Goal: Understand process/instructions

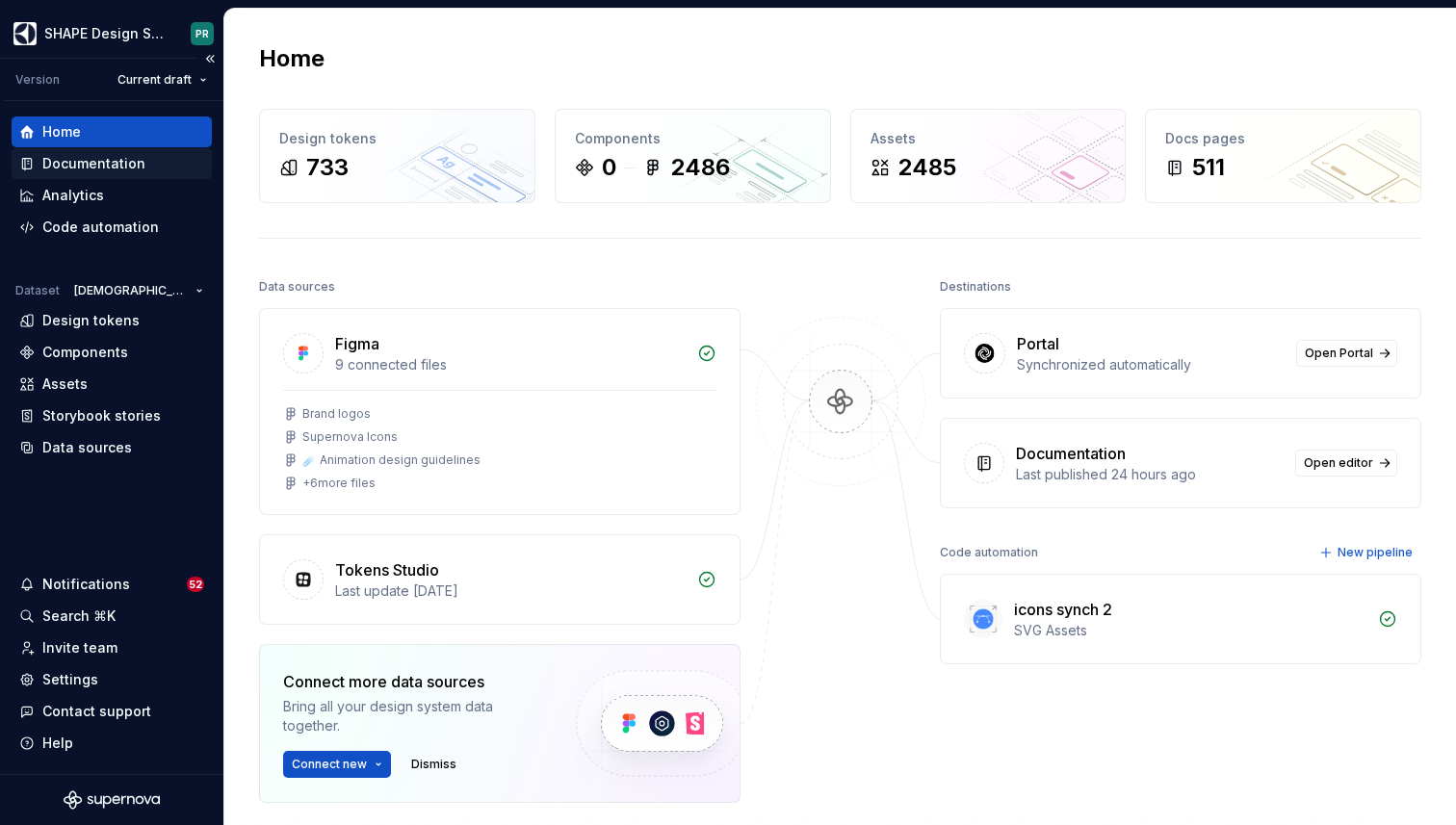
click at [108, 167] on div "Documentation" at bounding box center [94, 163] width 103 height 19
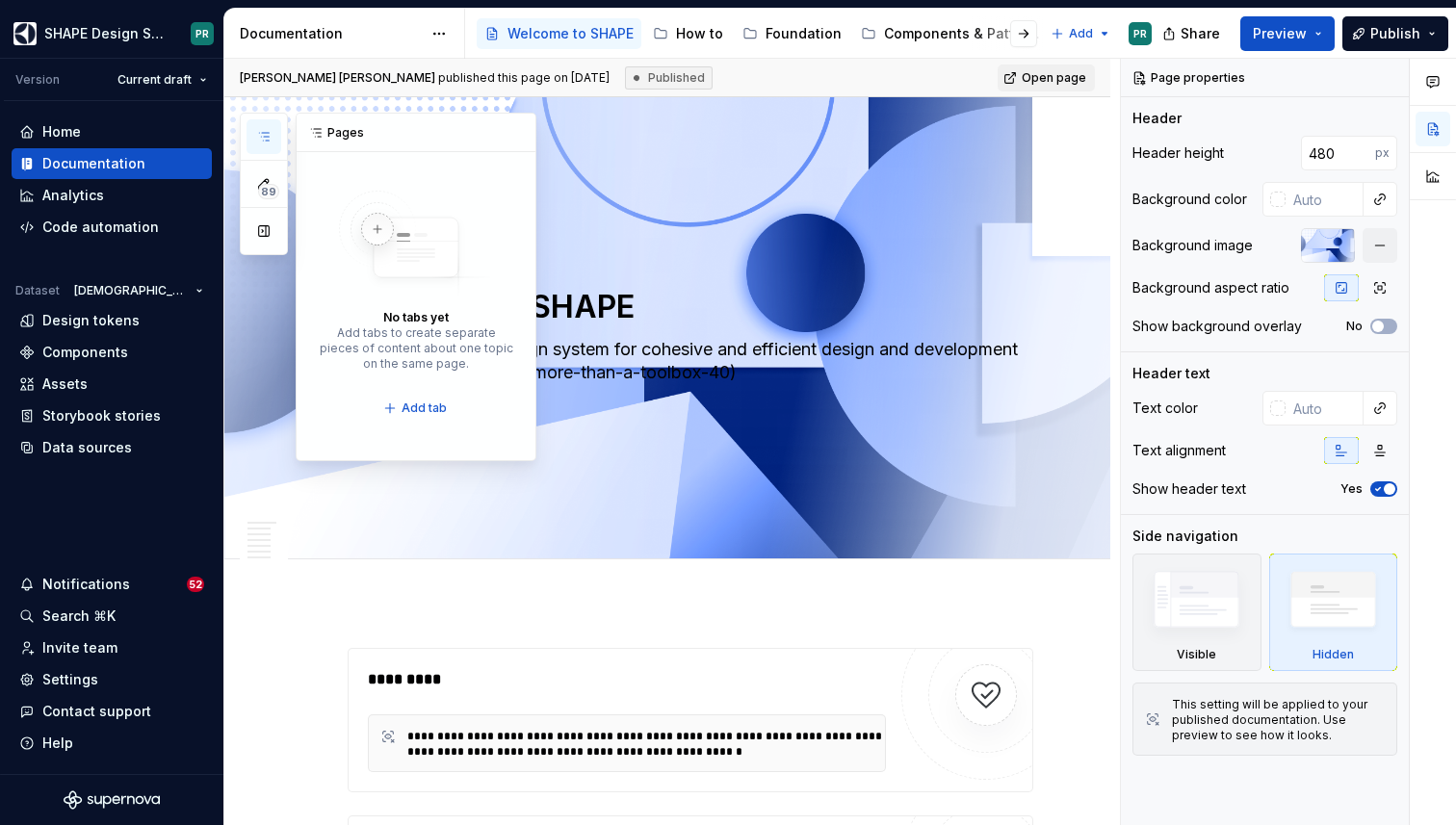
click at [269, 138] on icon "button" at bounding box center [264, 137] width 16 height 16
click at [793, 39] on div "Foundation" at bounding box center [804, 33] width 76 height 19
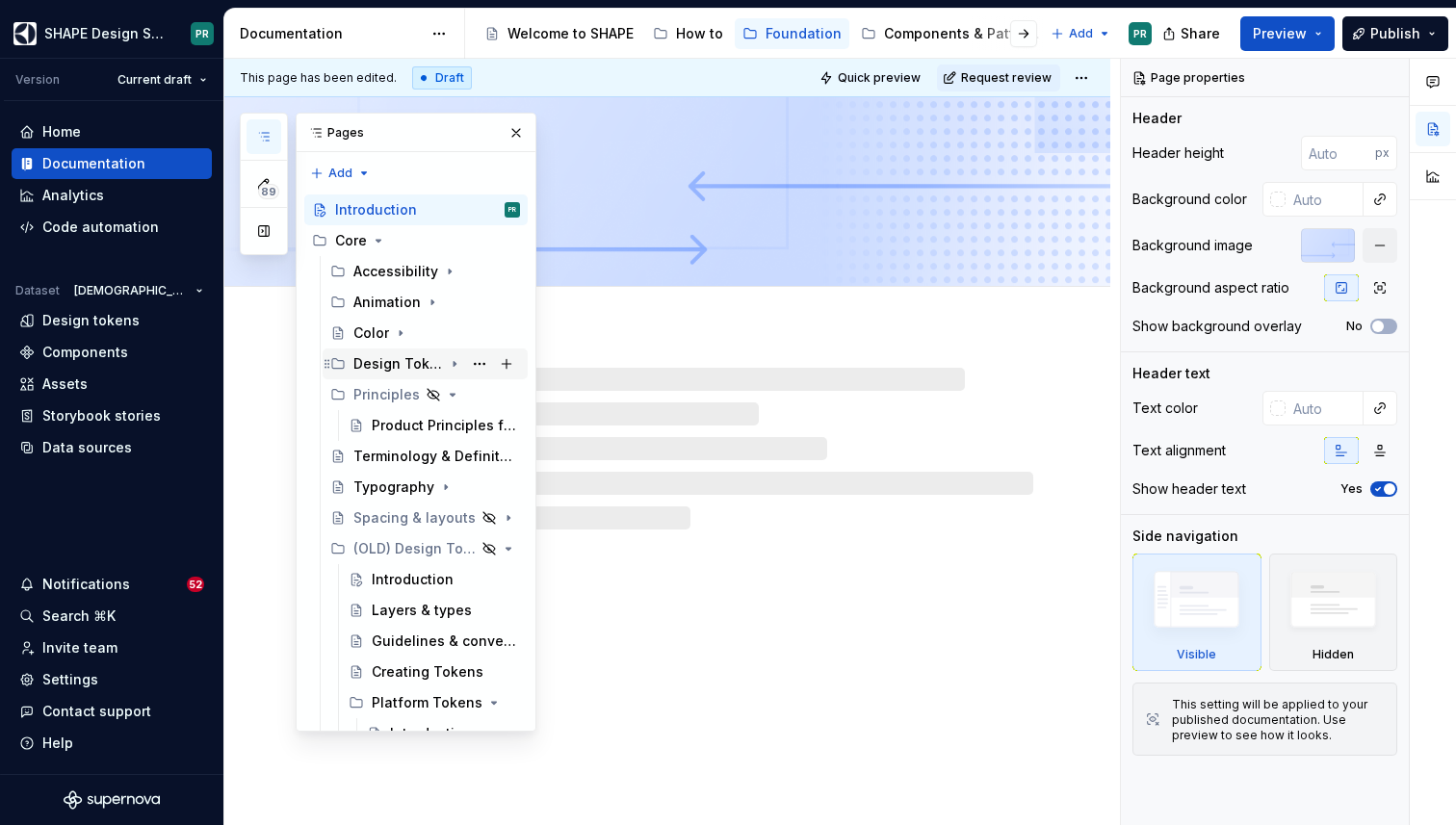
click at [441, 357] on div "Design Tokens" at bounding box center [398, 364] width 90 height 19
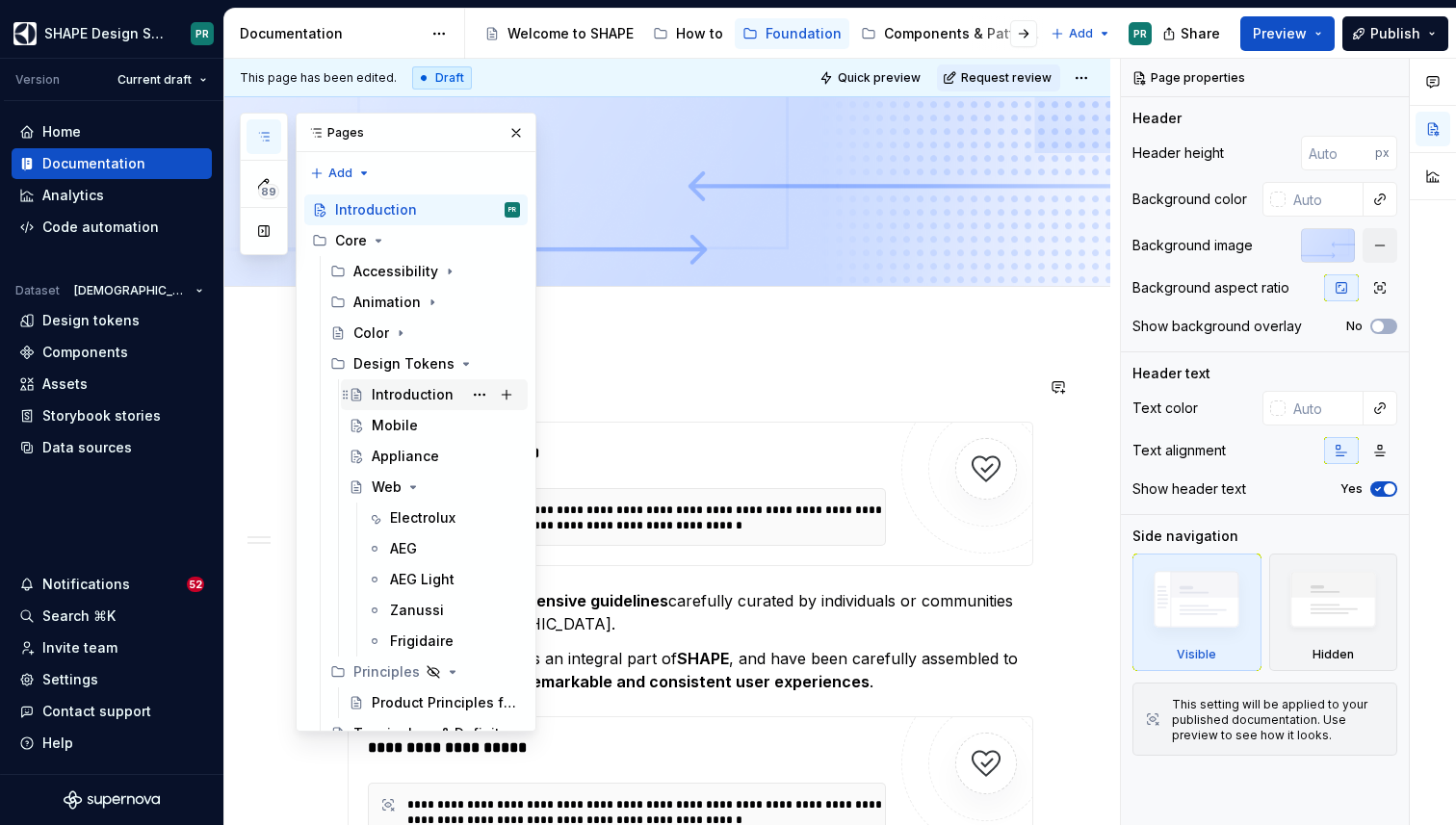
click at [418, 394] on div "Introduction" at bounding box center [412, 394] width 82 height 19
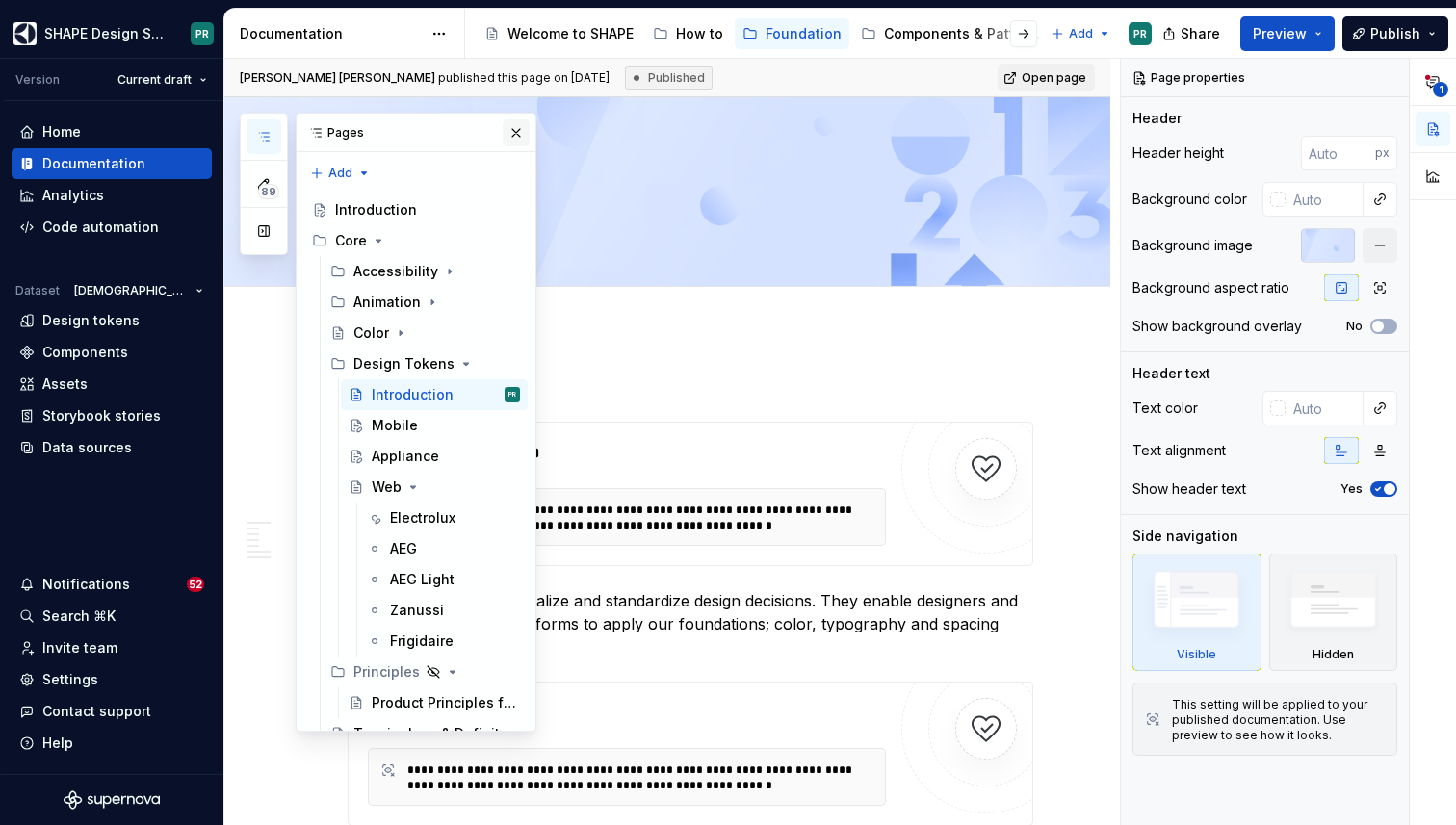
click at [516, 130] on button "button" at bounding box center [516, 132] width 27 height 27
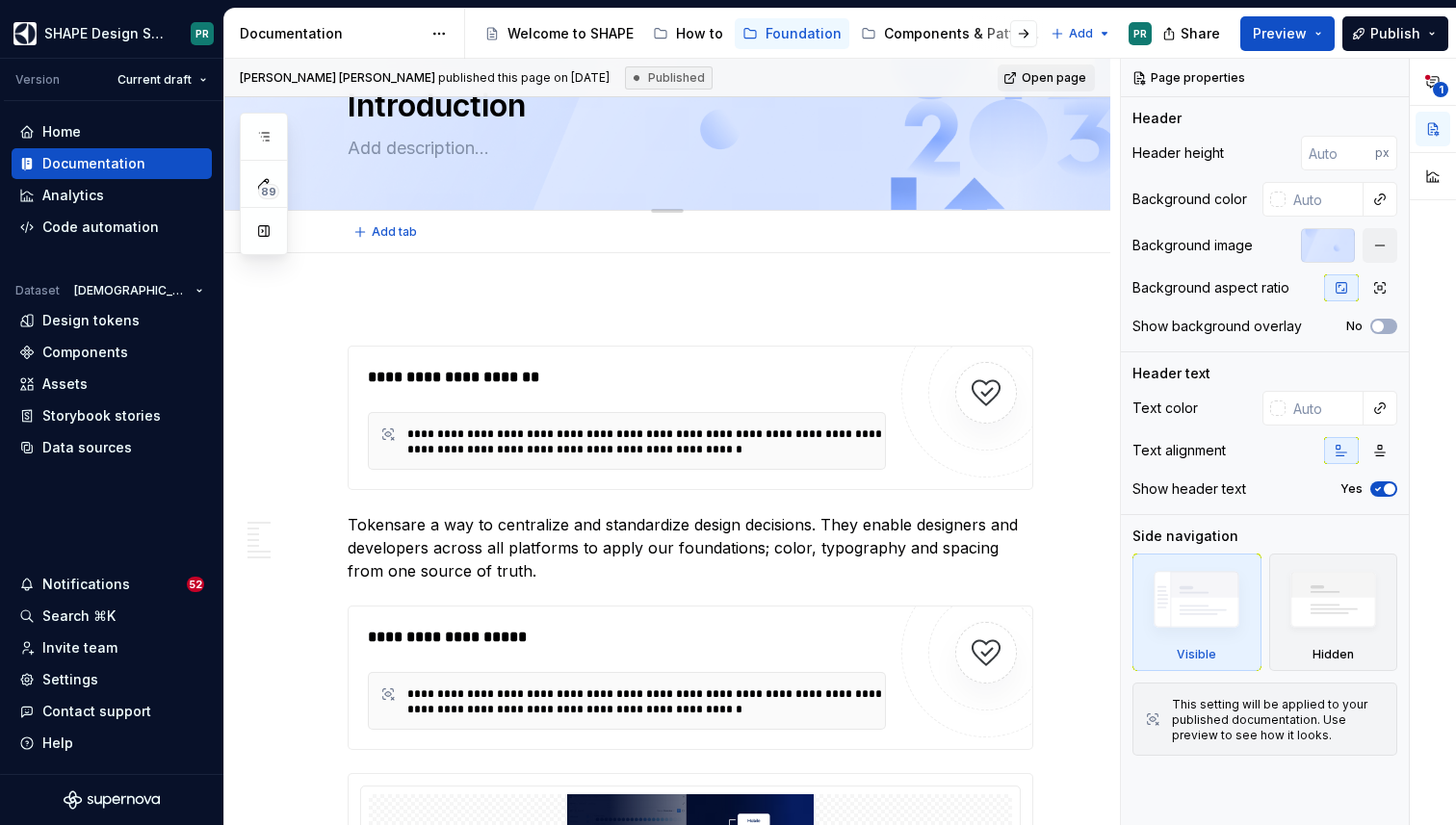
type textarea "*"
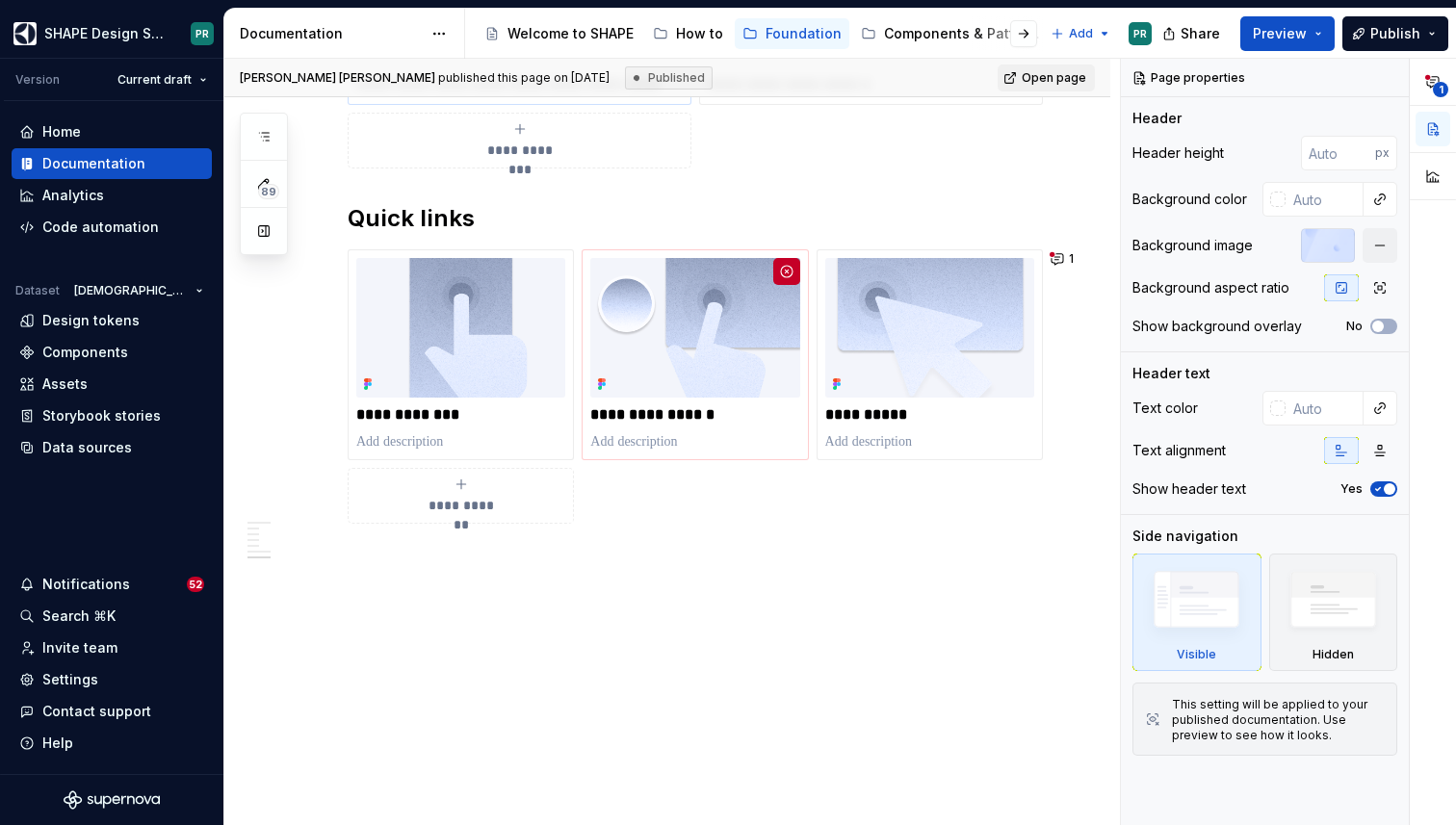
scroll to position [2136, 0]
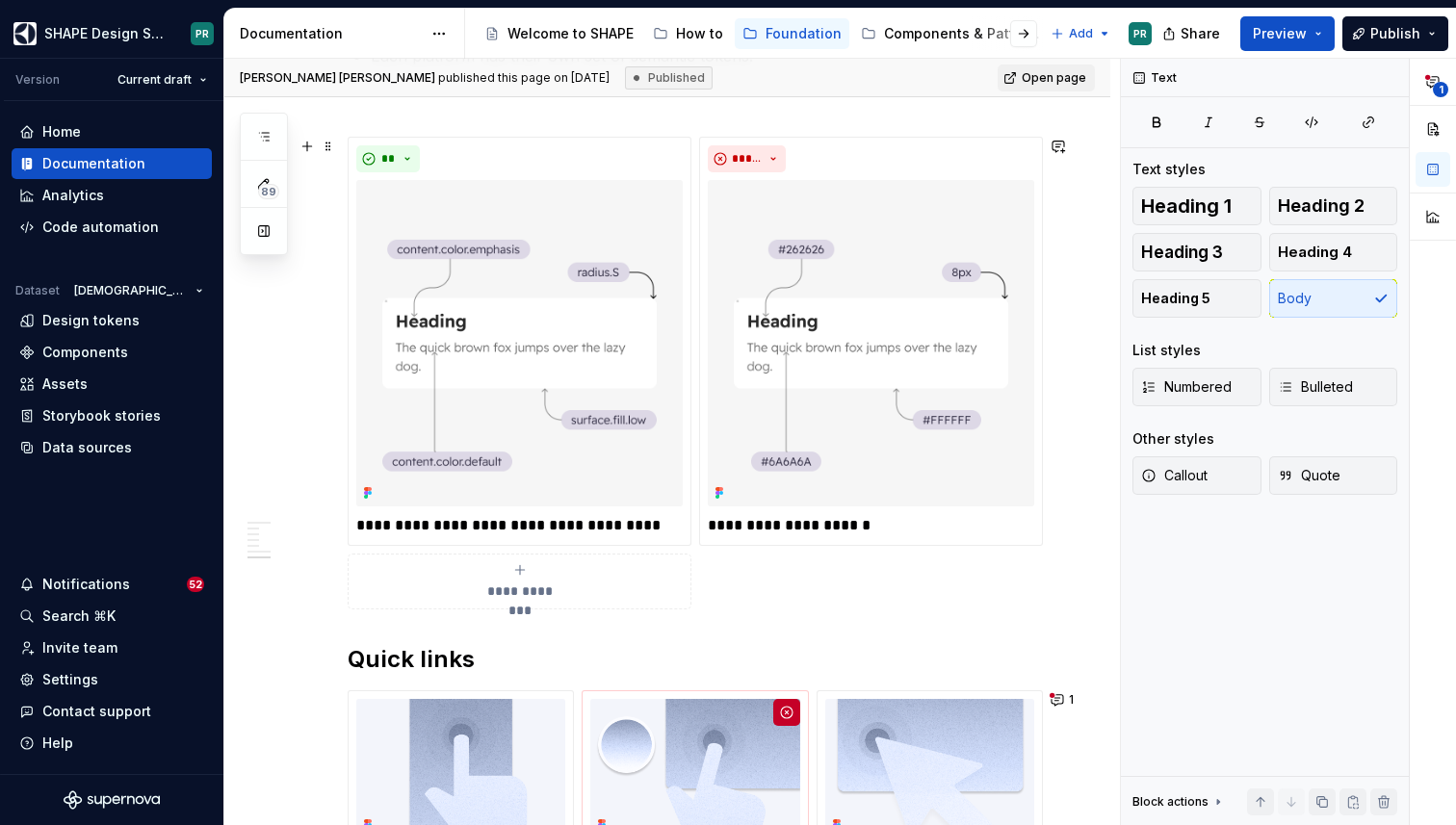
scroll to position [1696, 0]
click at [354, 652] on h2 "Quick links" at bounding box center [691, 657] width 686 height 31
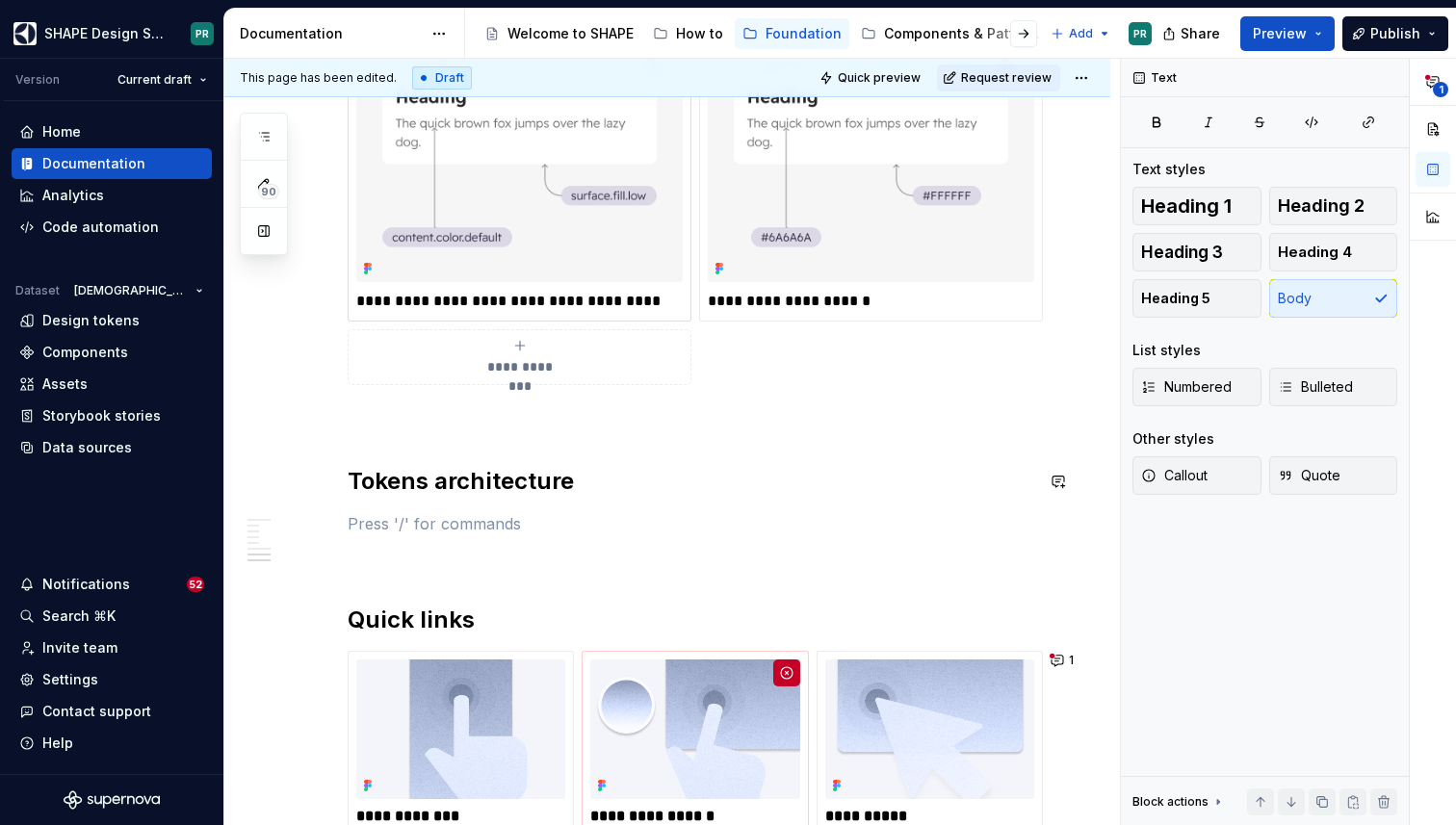
scroll to position [1926, 0]
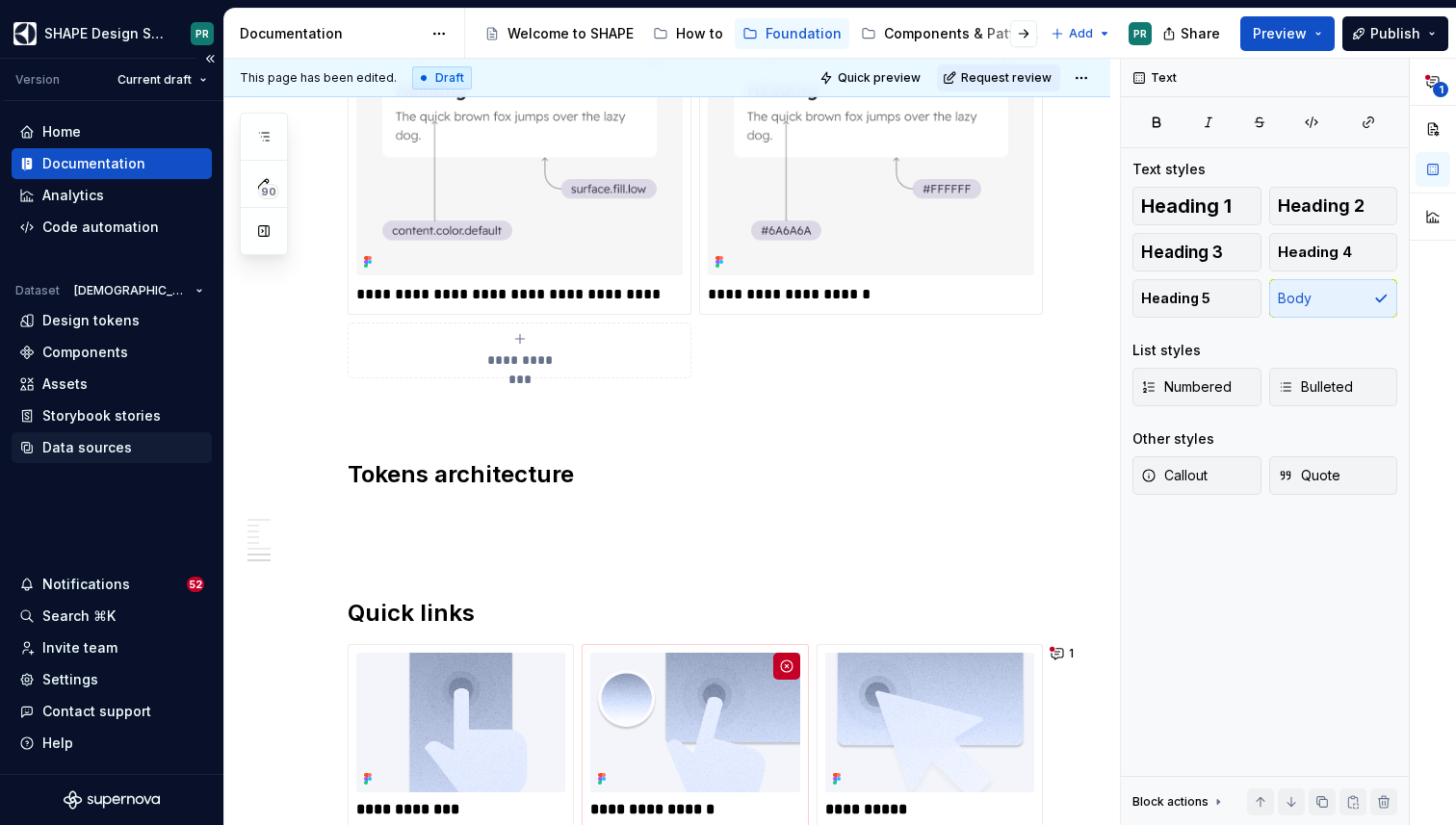
click at [147, 446] on div "Data sources" at bounding box center [111, 447] width 185 height 19
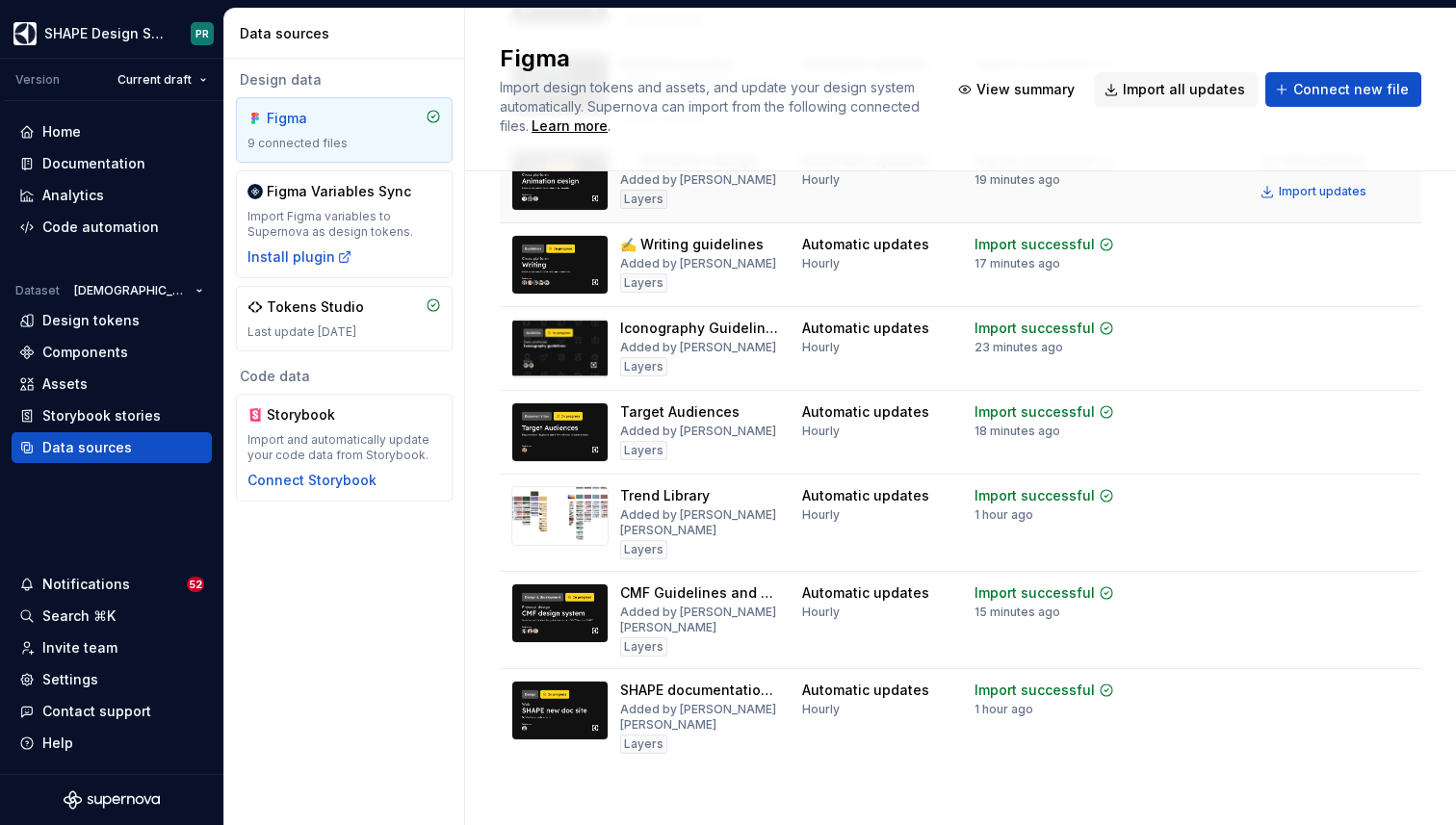
scroll to position [288, 0]
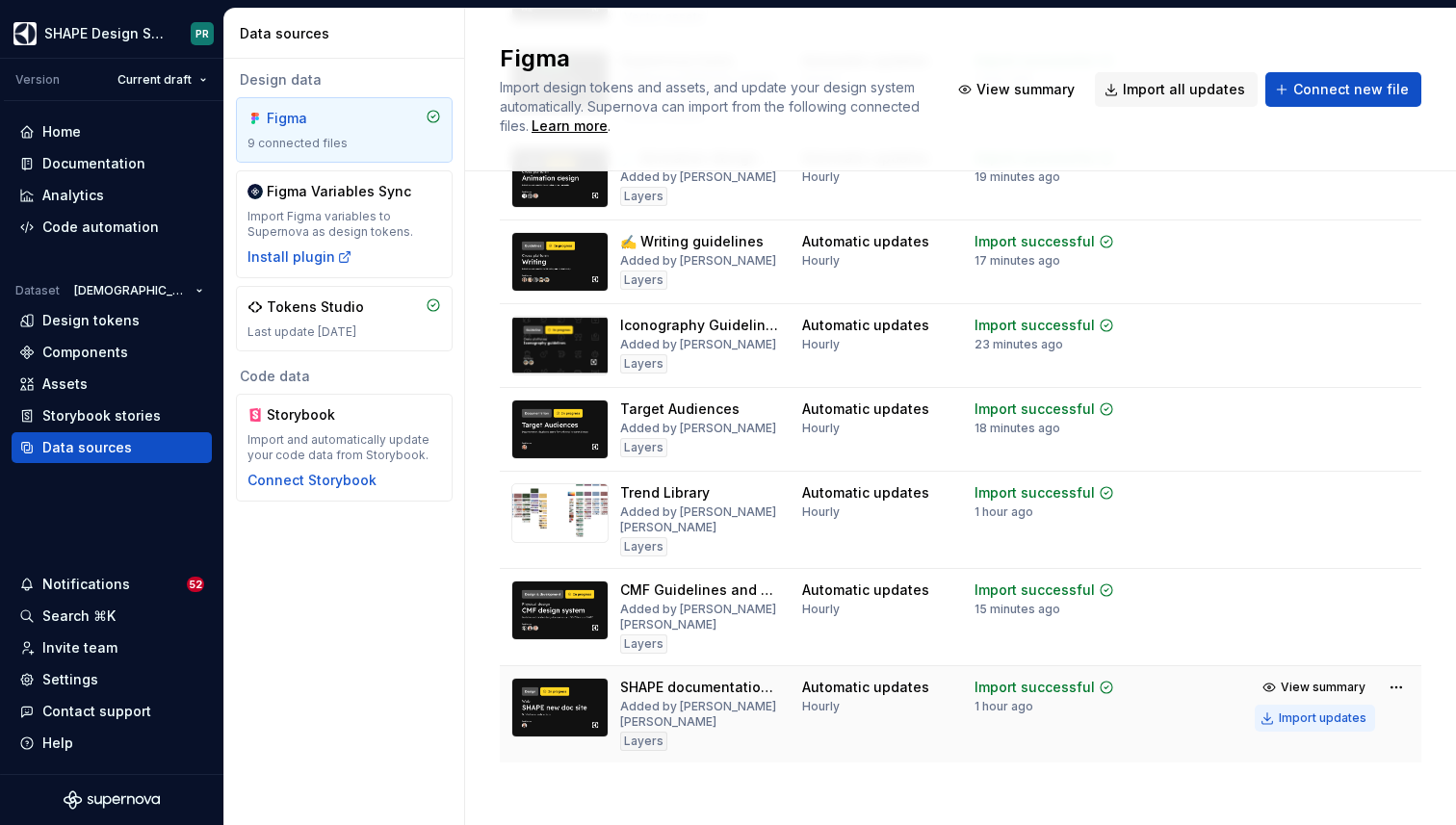
click at [1331, 722] on div "Import updates" at bounding box center [1323, 718] width 88 height 16
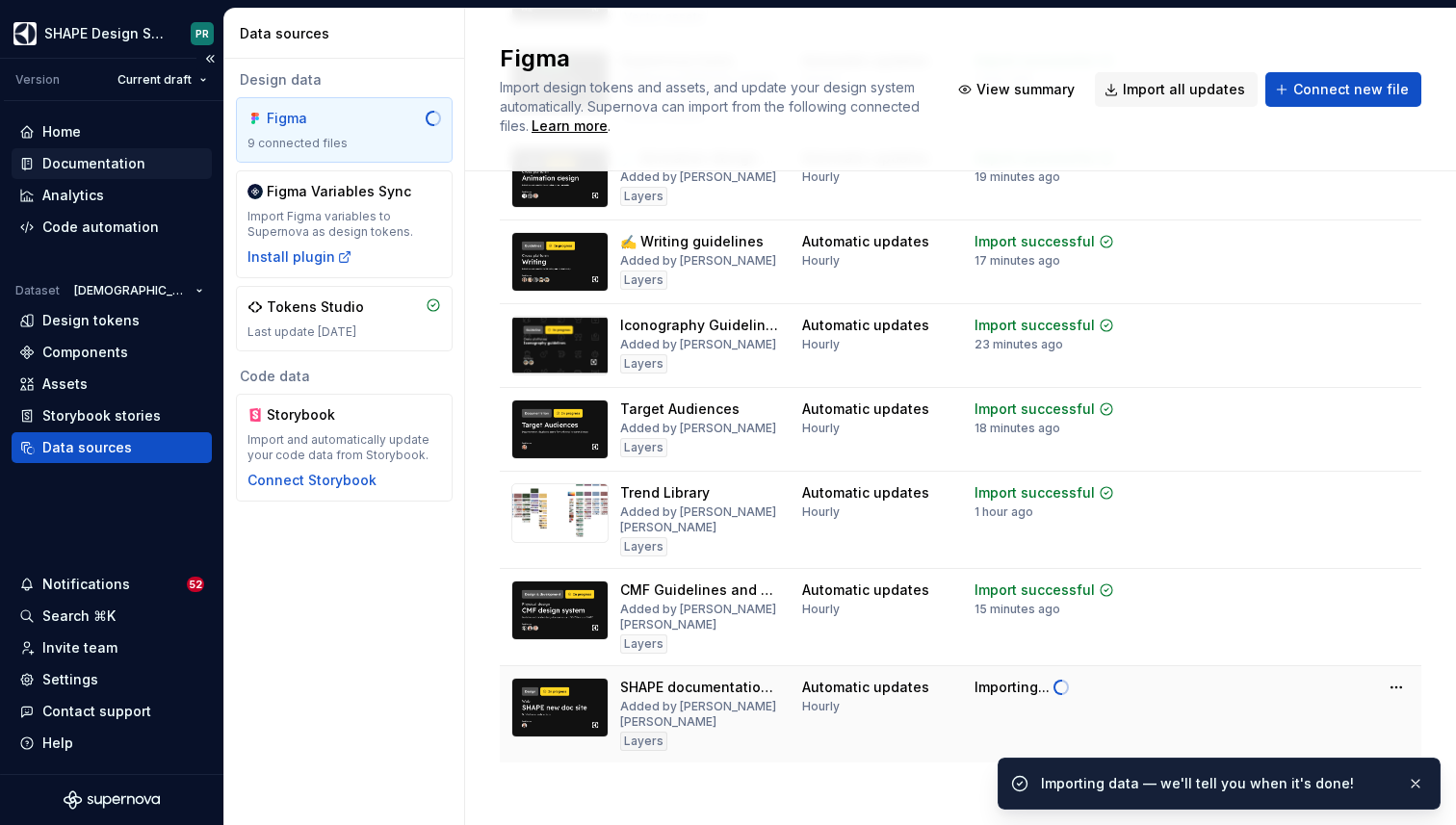
click at [107, 160] on div "Documentation" at bounding box center [94, 163] width 103 height 19
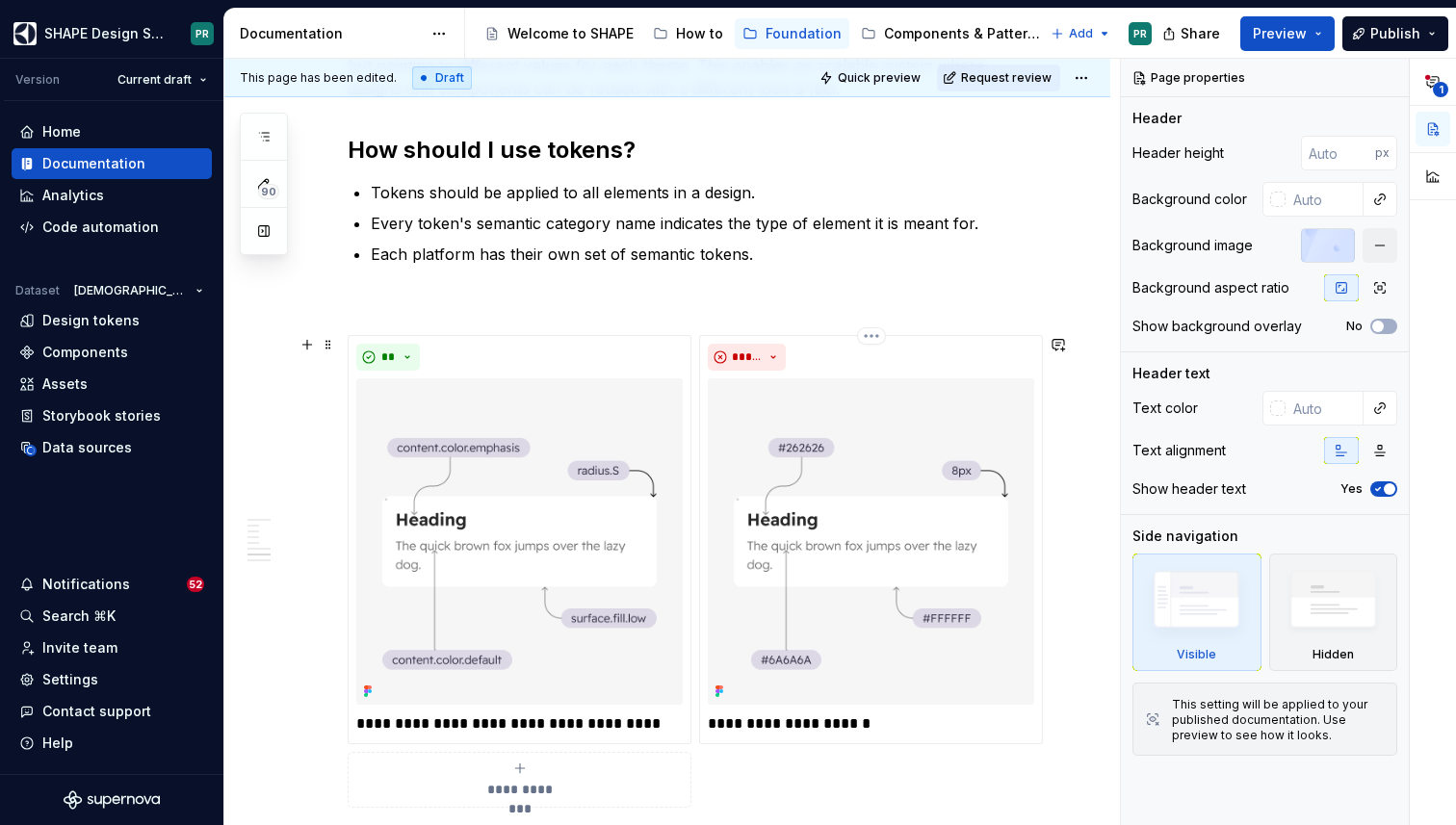
scroll to position [1829, 0]
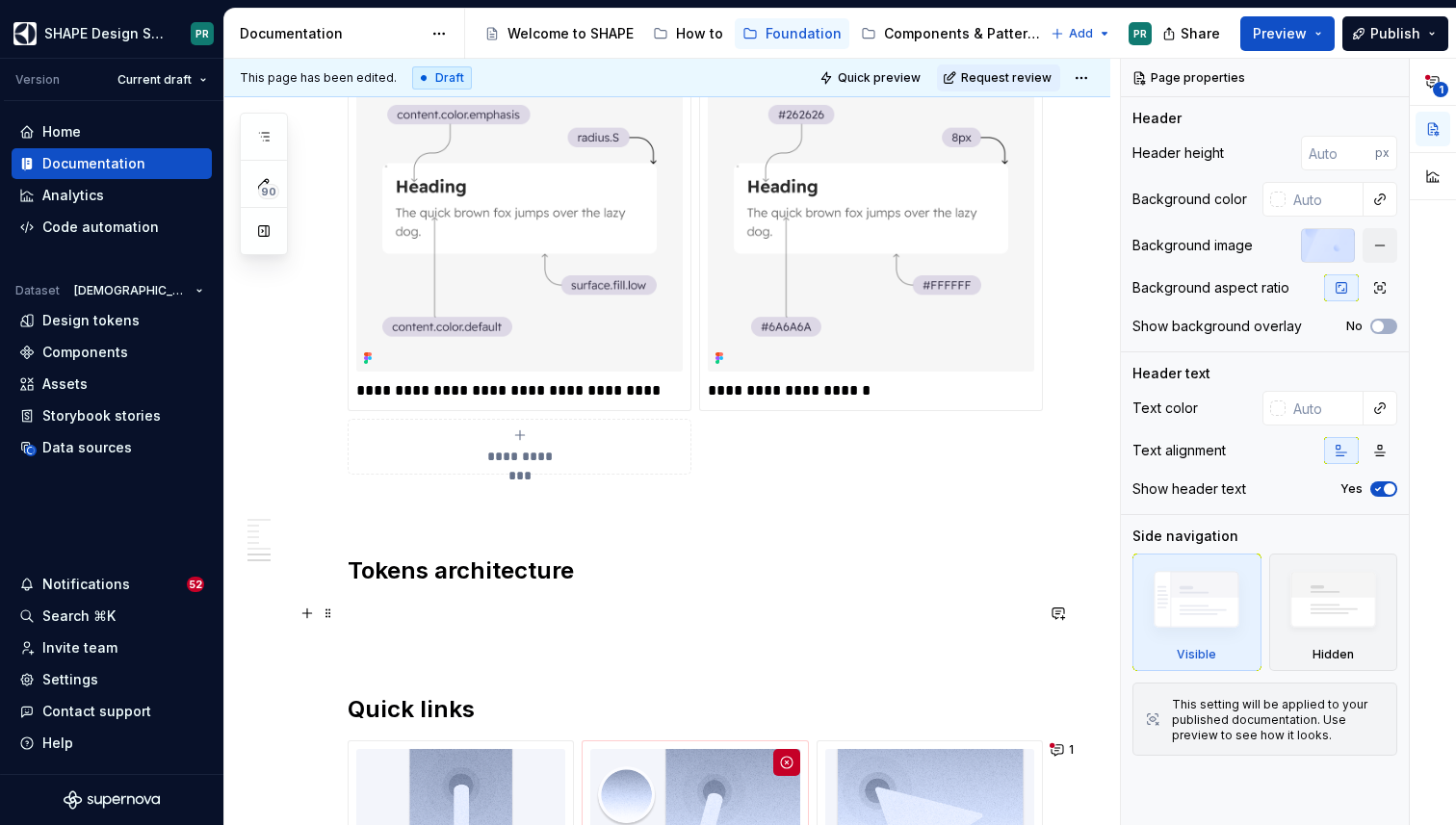
click at [415, 617] on p at bounding box center [691, 613] width 686 height 23
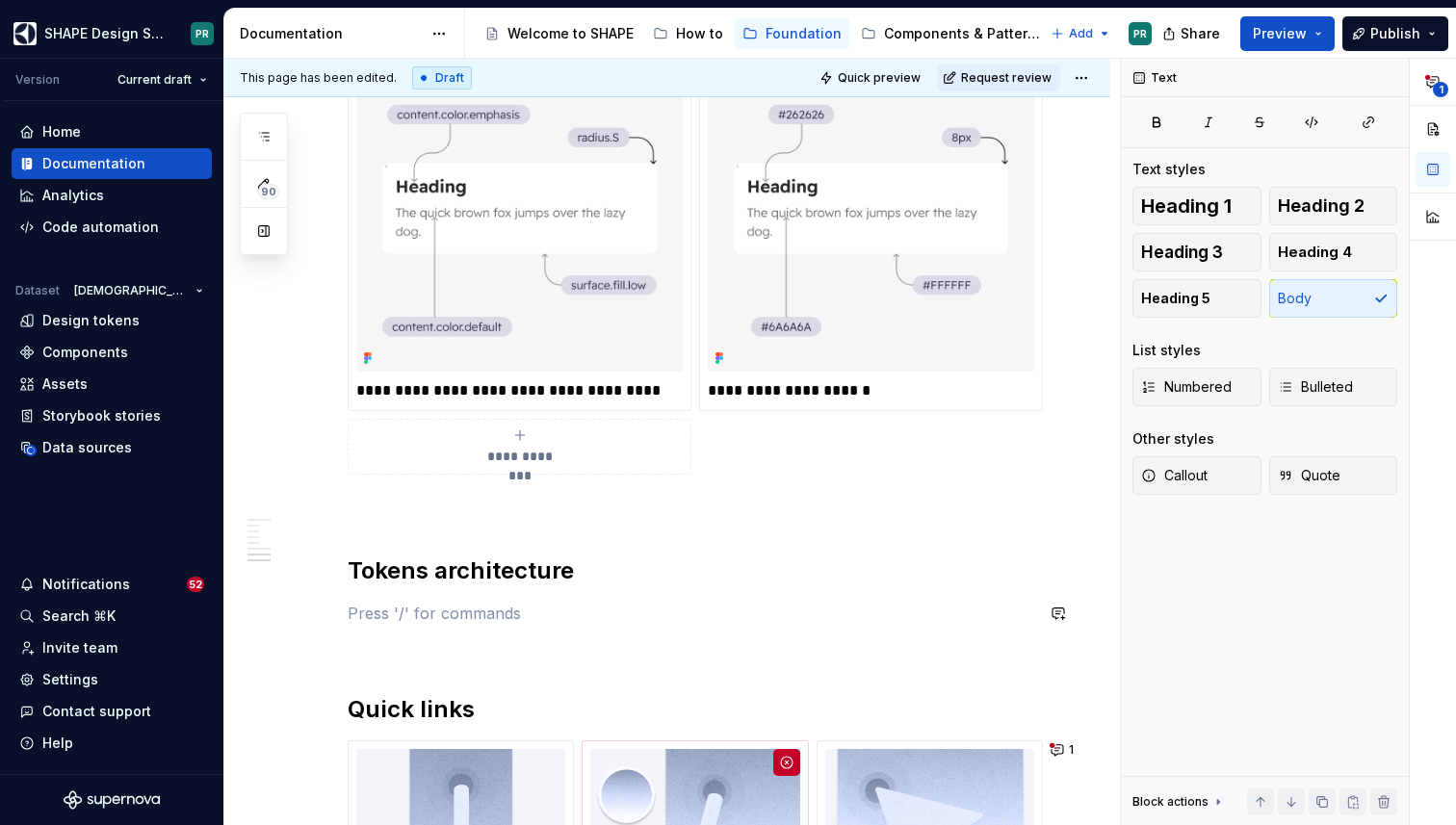
type textarea "*"
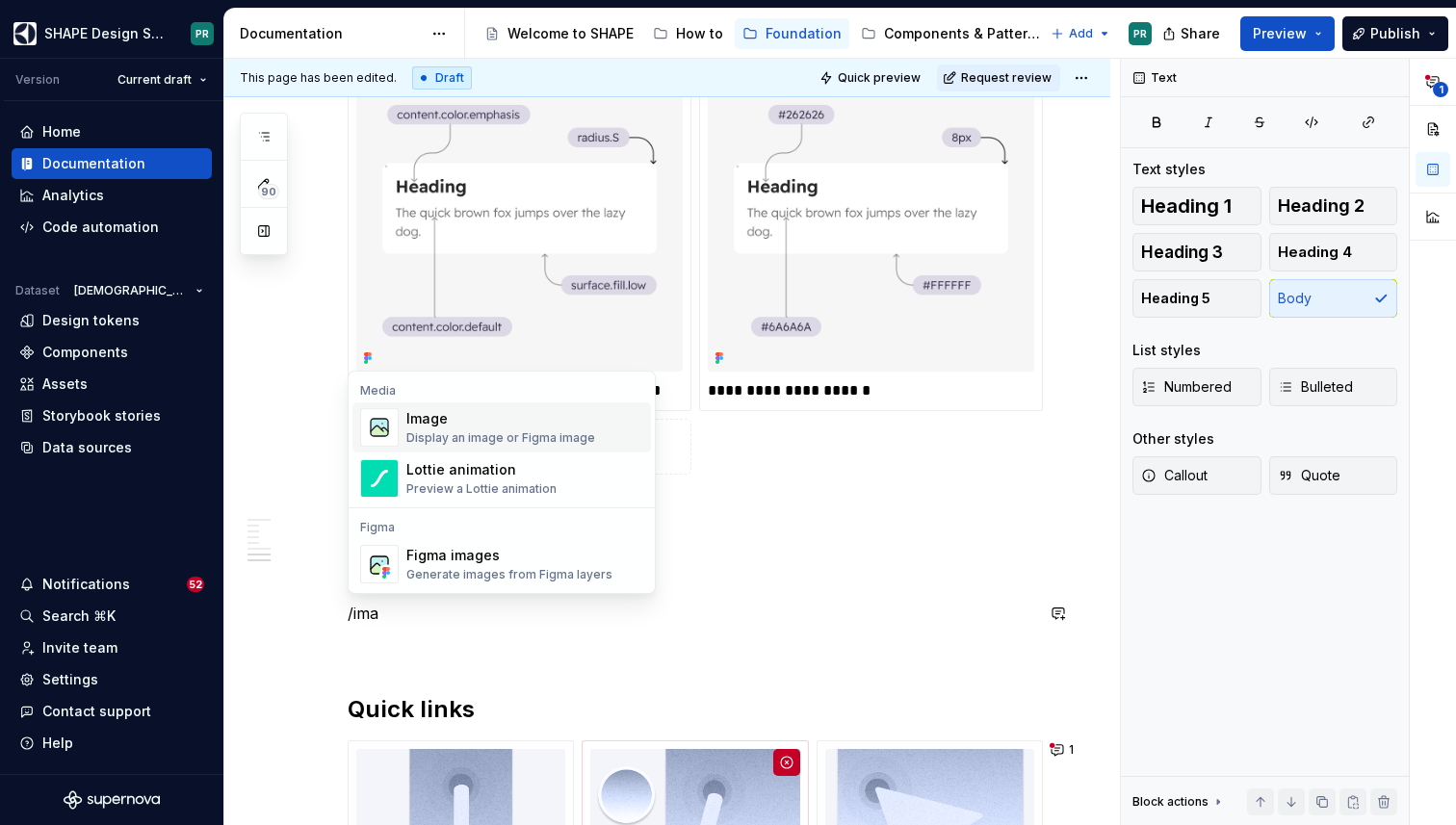
type textarea "*"
click at [525, 553] on div "Figma images" at bounding box center [509, 554] width 207 height 19
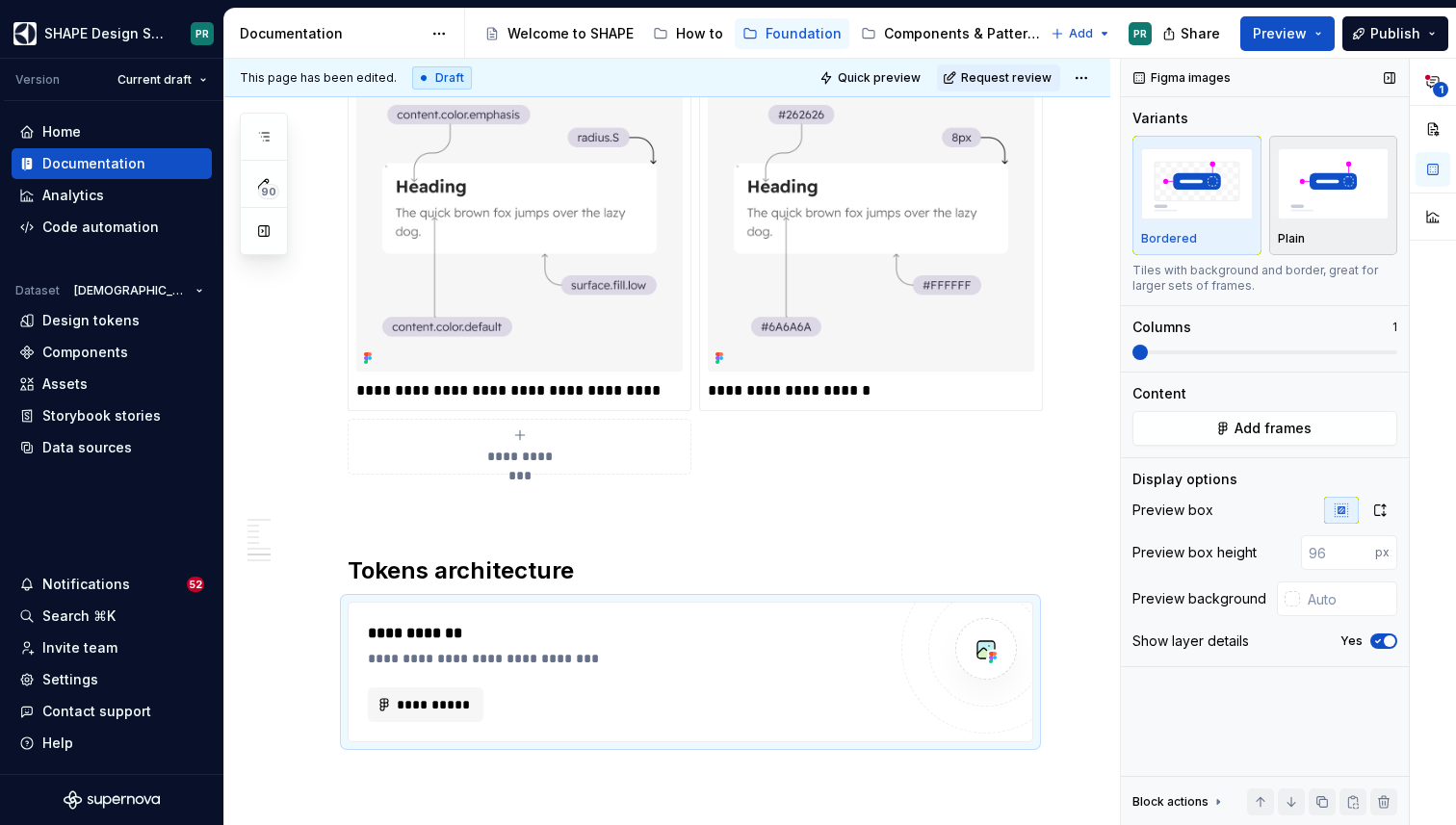
click at [1349, 223] on div "Plain" at bounding box center [1333, 195] width 112 height 102
click at [1388, 640] on span "button" at bounding box center [1390, 641] width 12 height 12
click at [439, 695] on button "**********" at bounding box center [425, 704] width 116 height 35
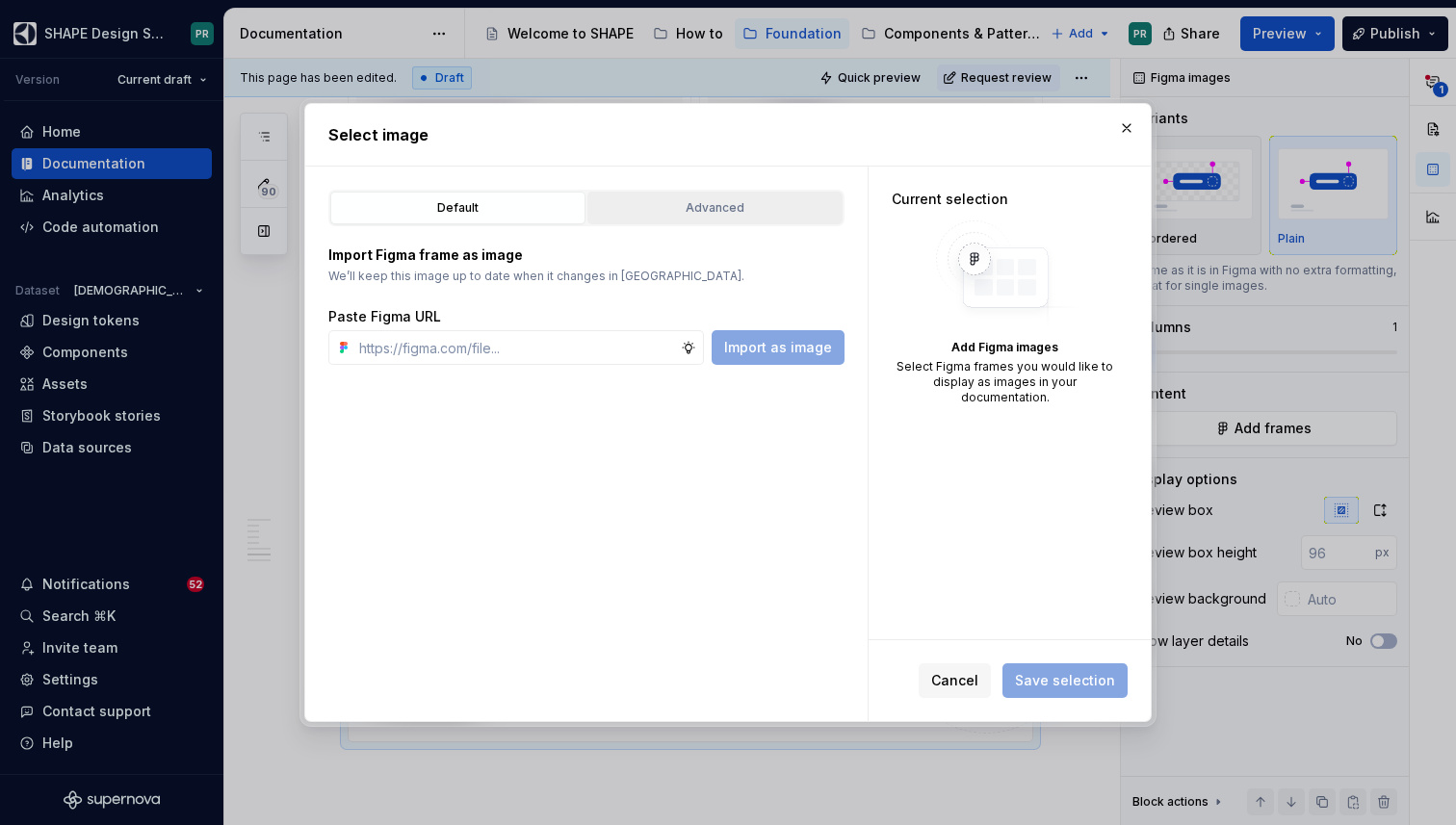
click at [747, 215] on div "Advanced" at bounding box center [715, 207] width 242 height 19
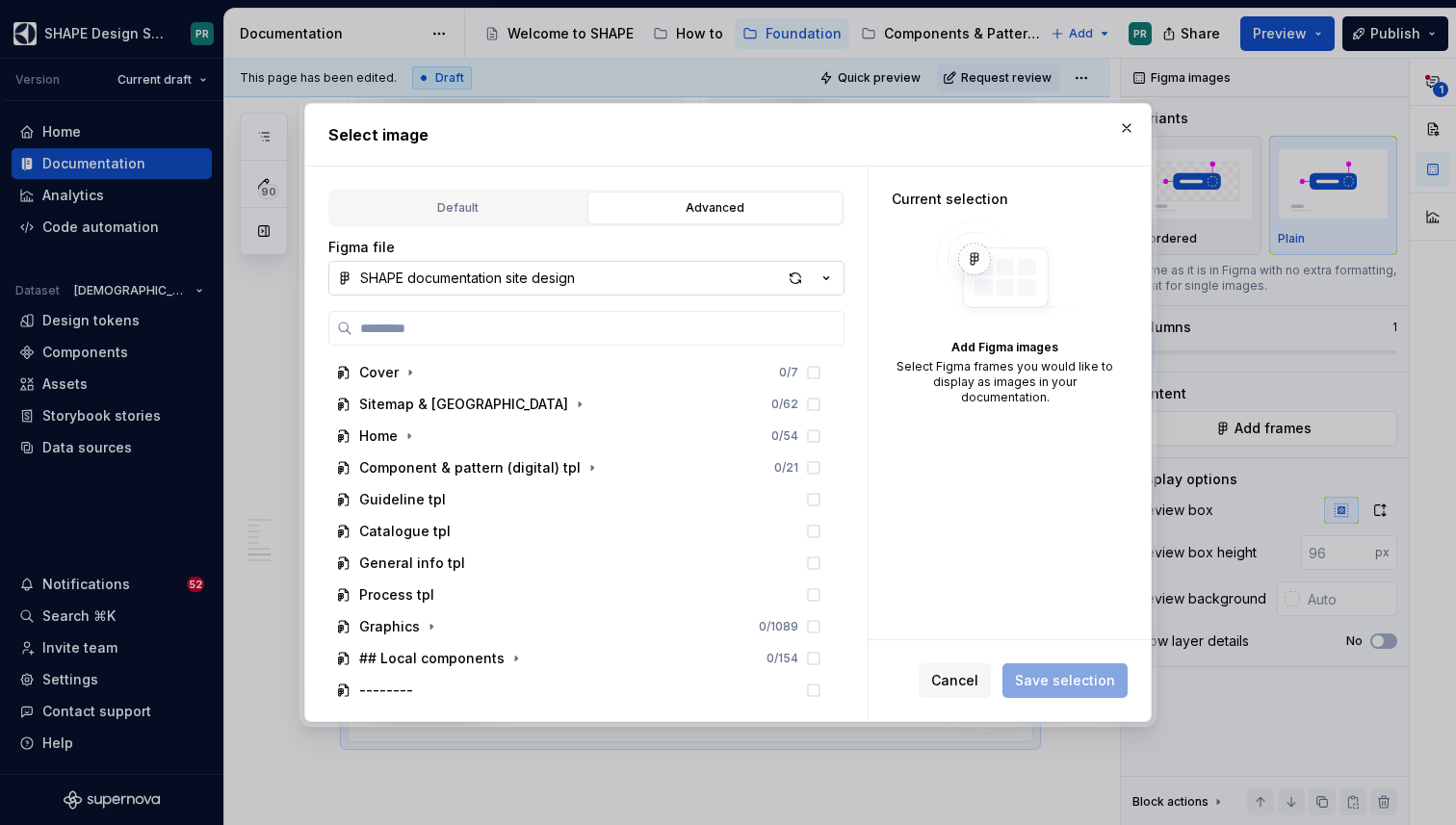
click at [489, 275] on div "SHAPE documentation site design" at bounding box center [467, 278] width 214 height 19
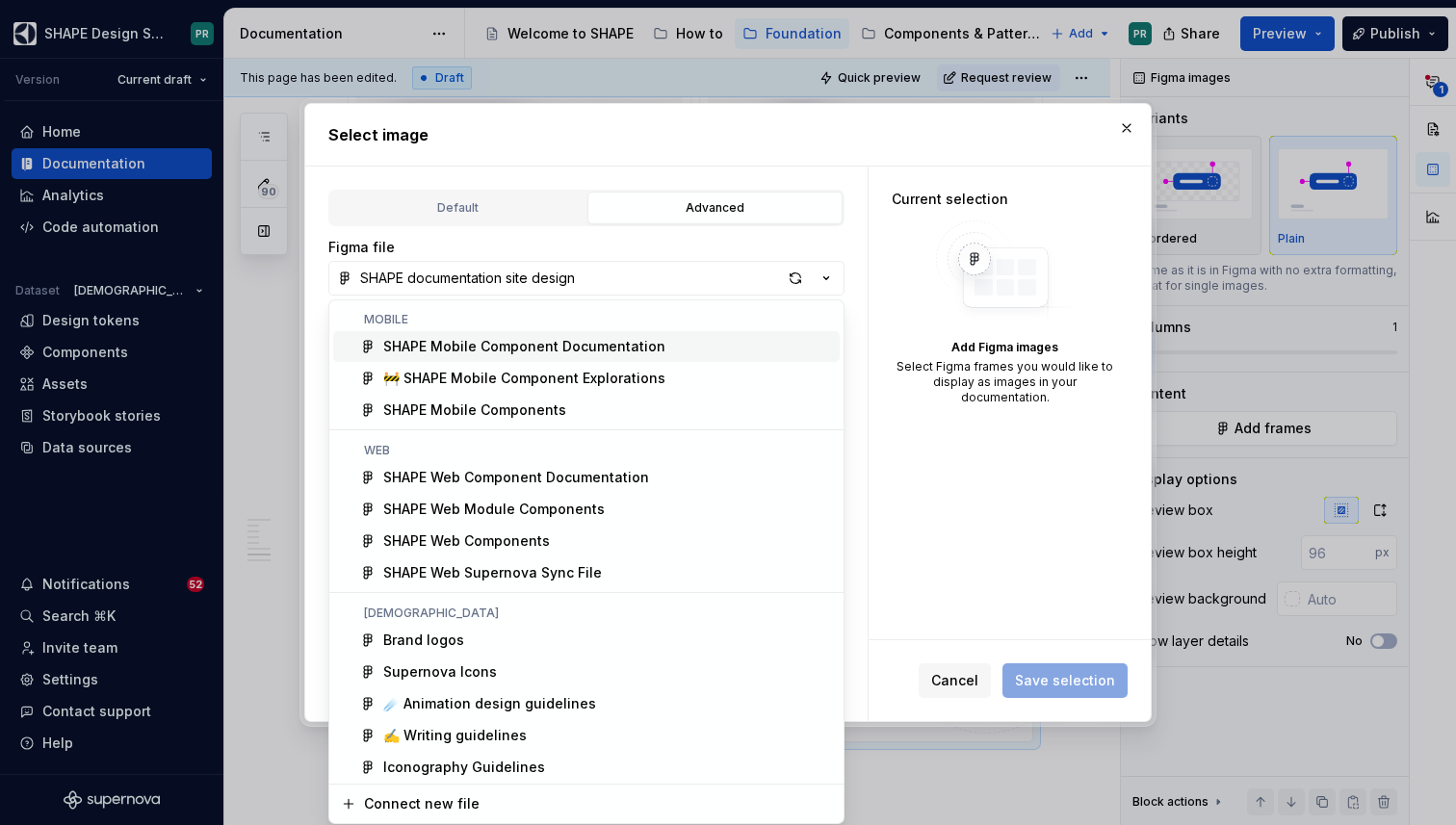
click at [634, 237] on div "Select image Default Advanced Import Figma frame as image We’ll keep this image…" at bounding box center [728, 412] width 1456 height 825
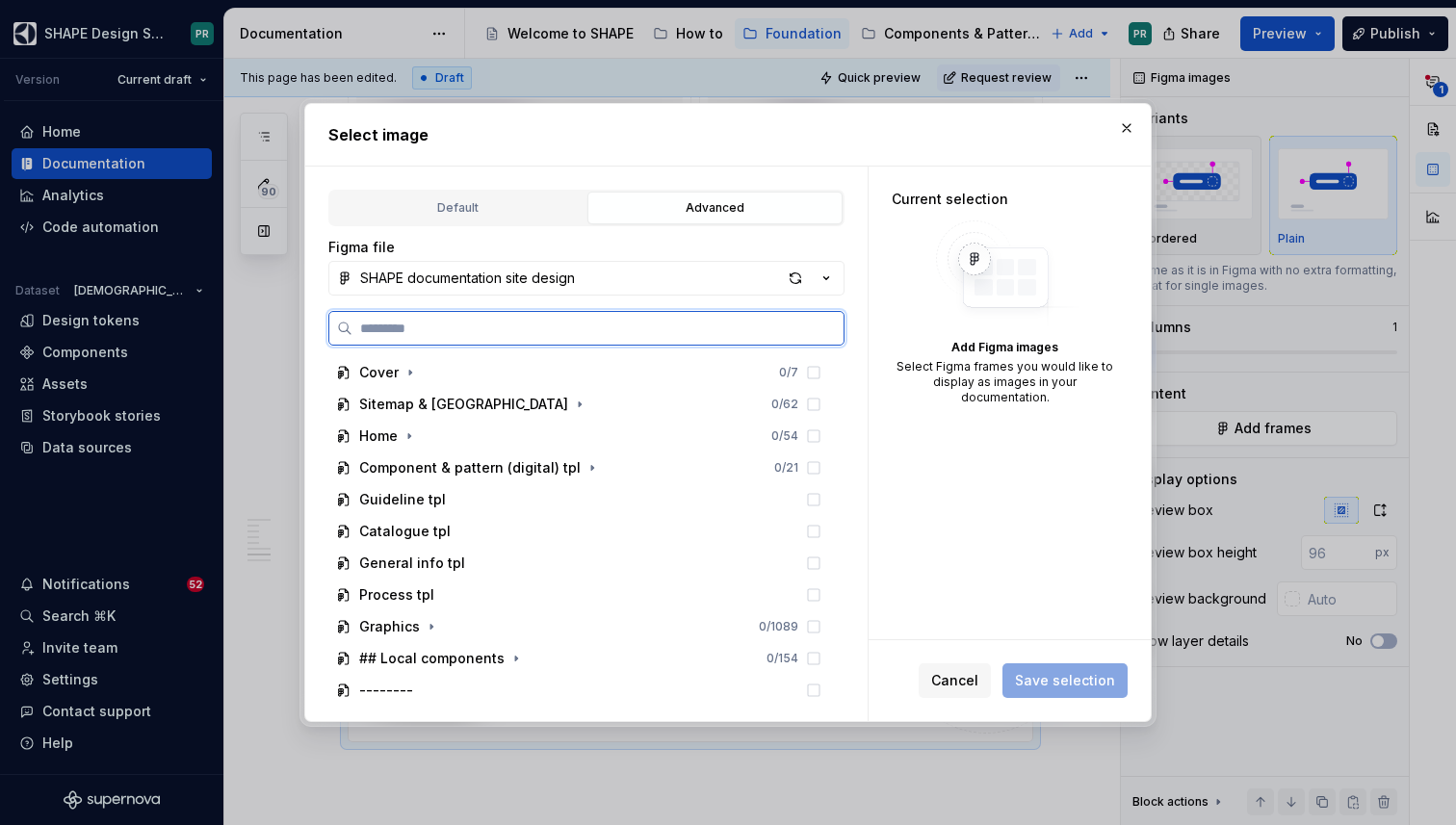
click at [489, 335] on input "search" at bounding box center [598, 328] width 491 height 19
paste input "**********"
type input "**********"
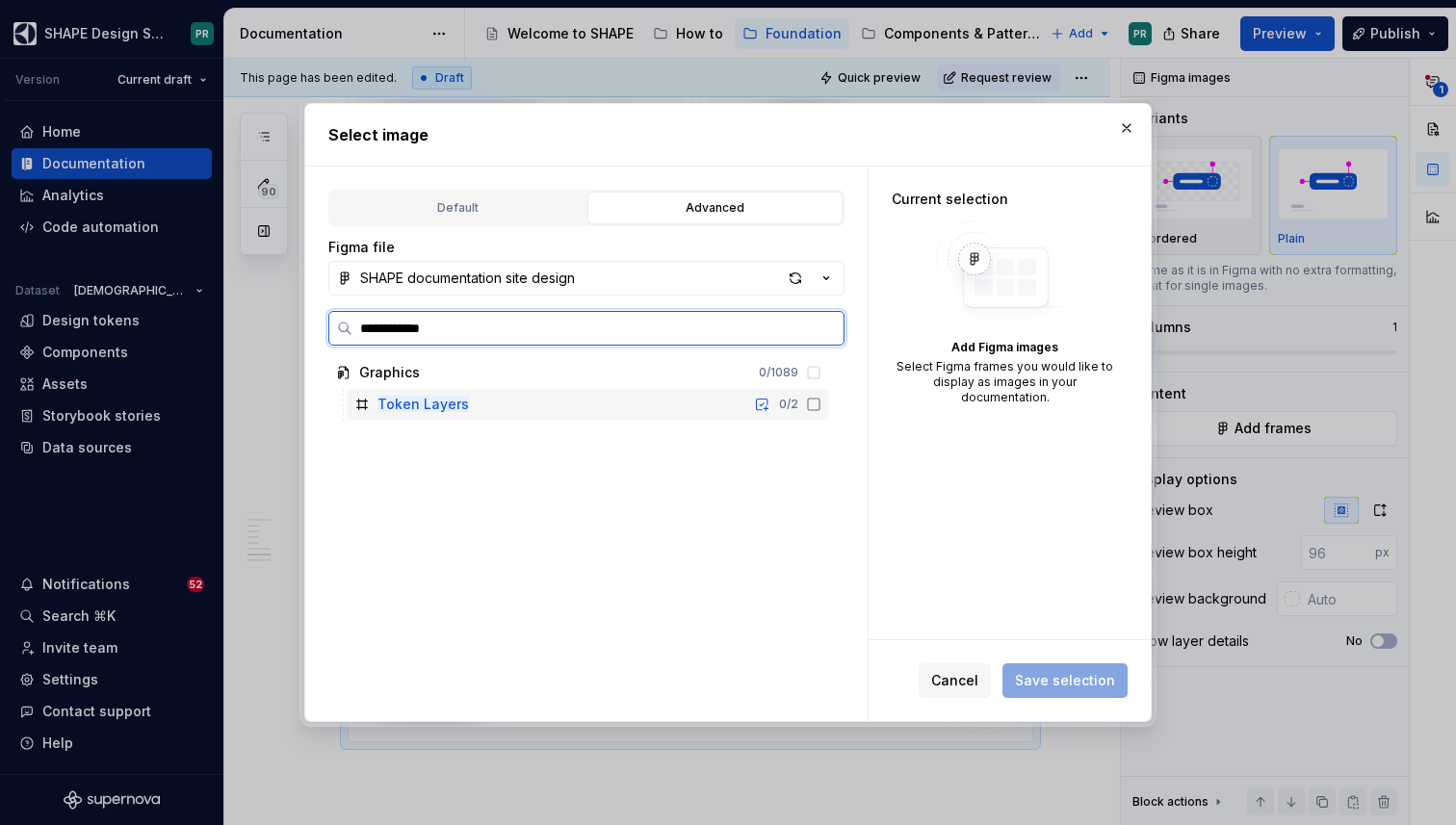
click at [558, 394] on div "Token Layers 0 / 2" at bounding box center [588, 404] width 482 height 31
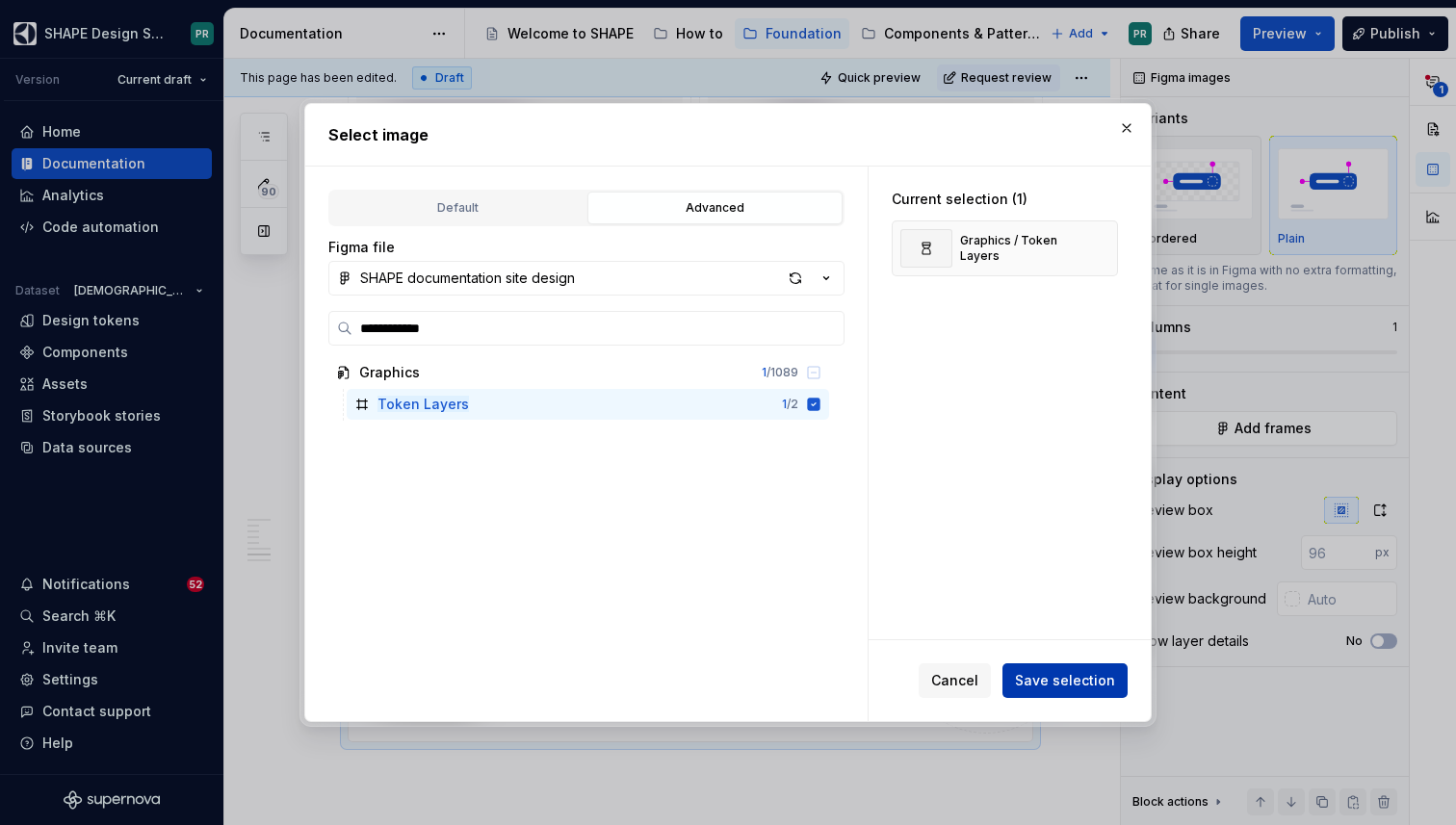
click at [1079, 673] on span "Save selection" at bounding box center [1065, 680] width 100 height 19
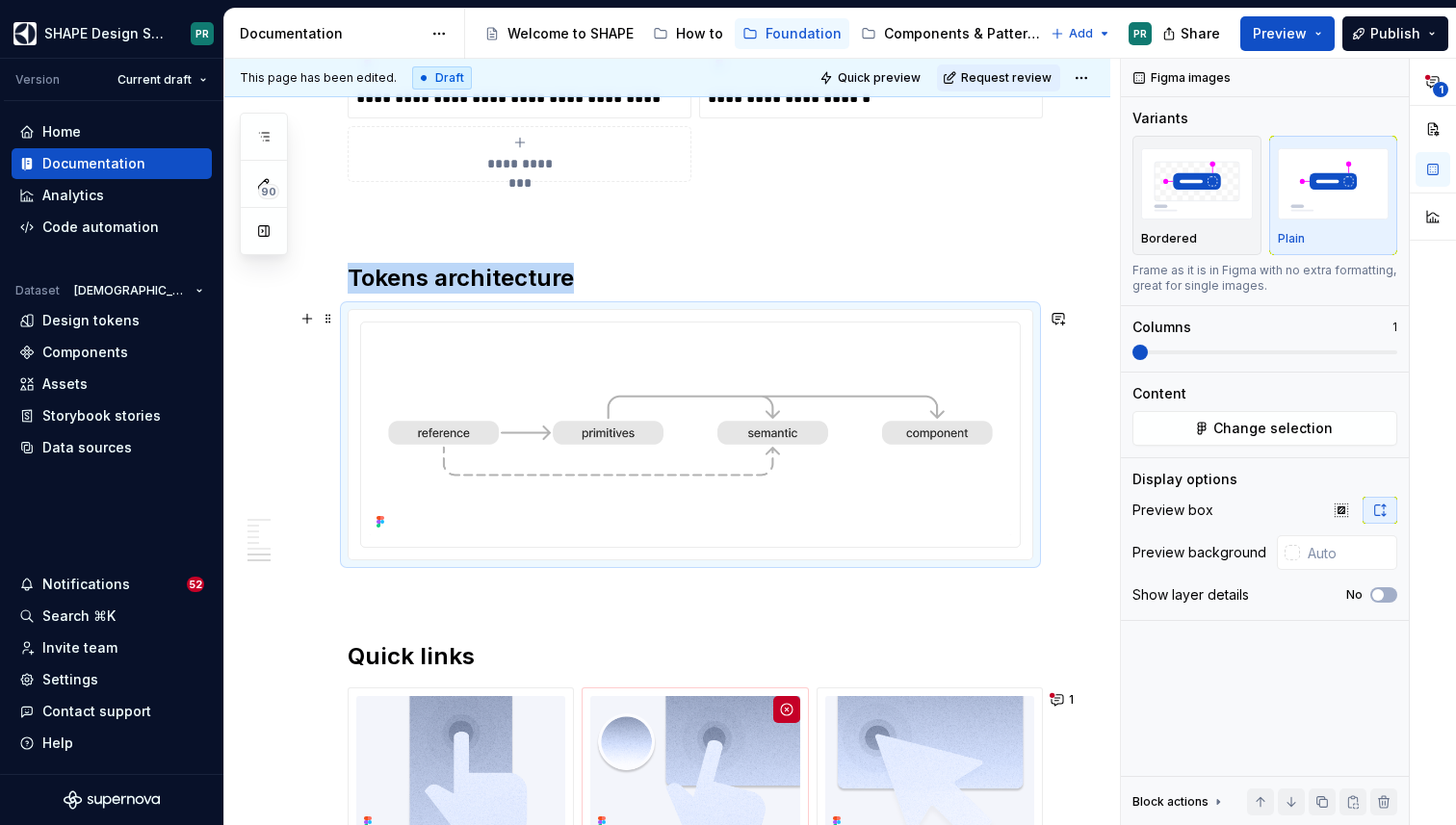
scroll to position [2167, 0]
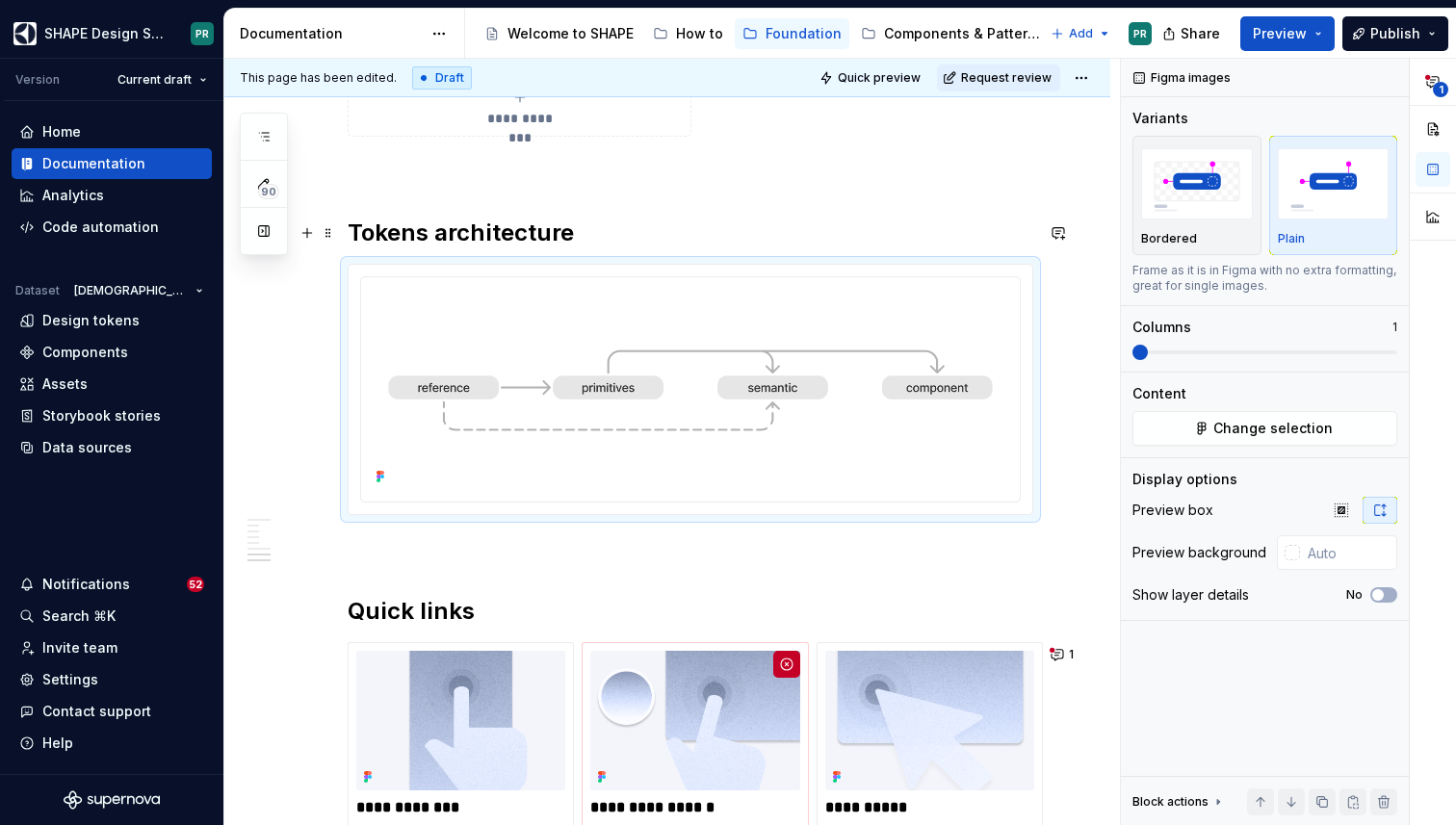
click at [458, 230] on h2 "Tokens architecture" at bounding box center [691, 232] width 686 height 31
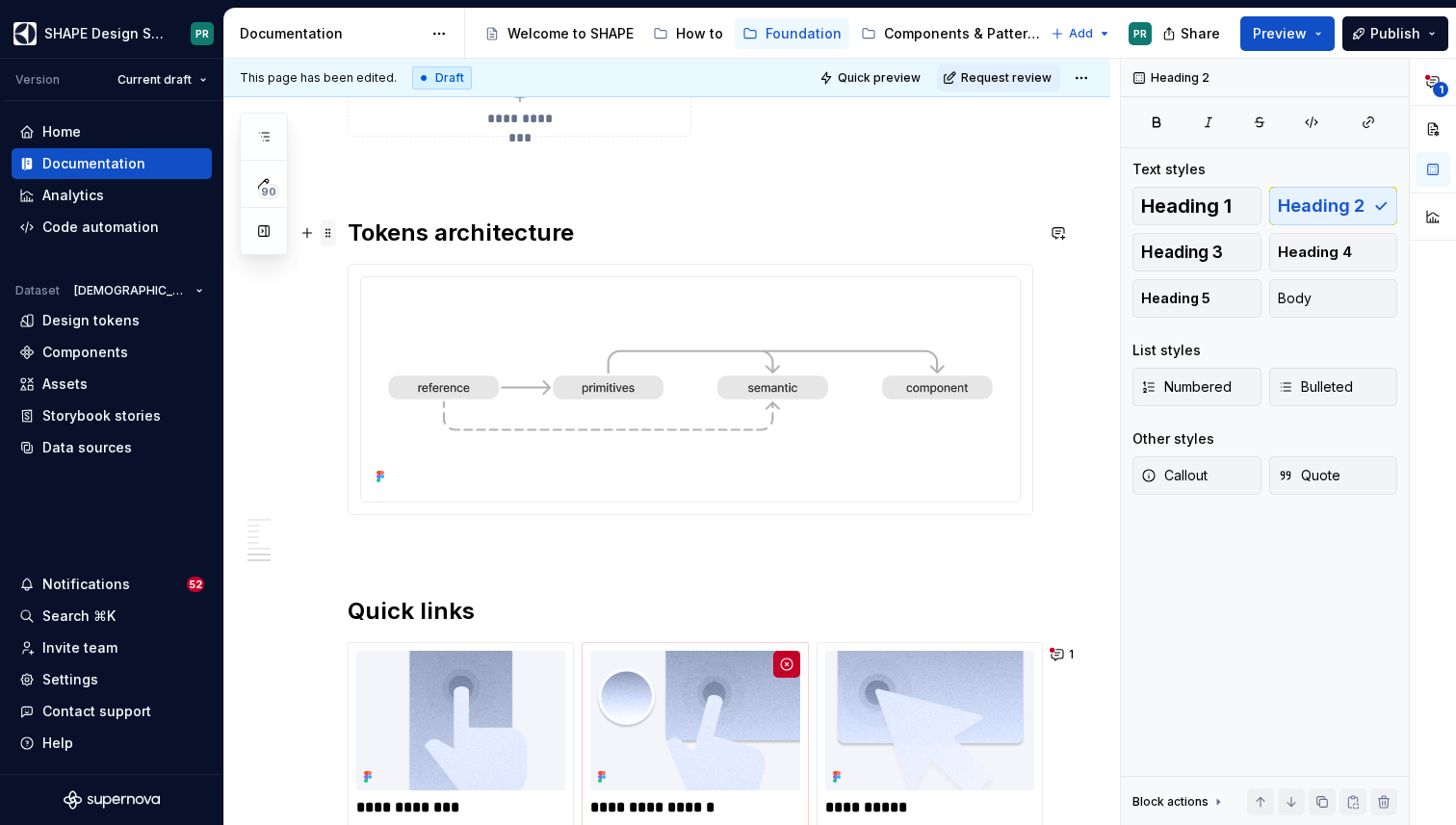
click at [332, 232] on span at bounding box center [328, 232] width 16 height 27
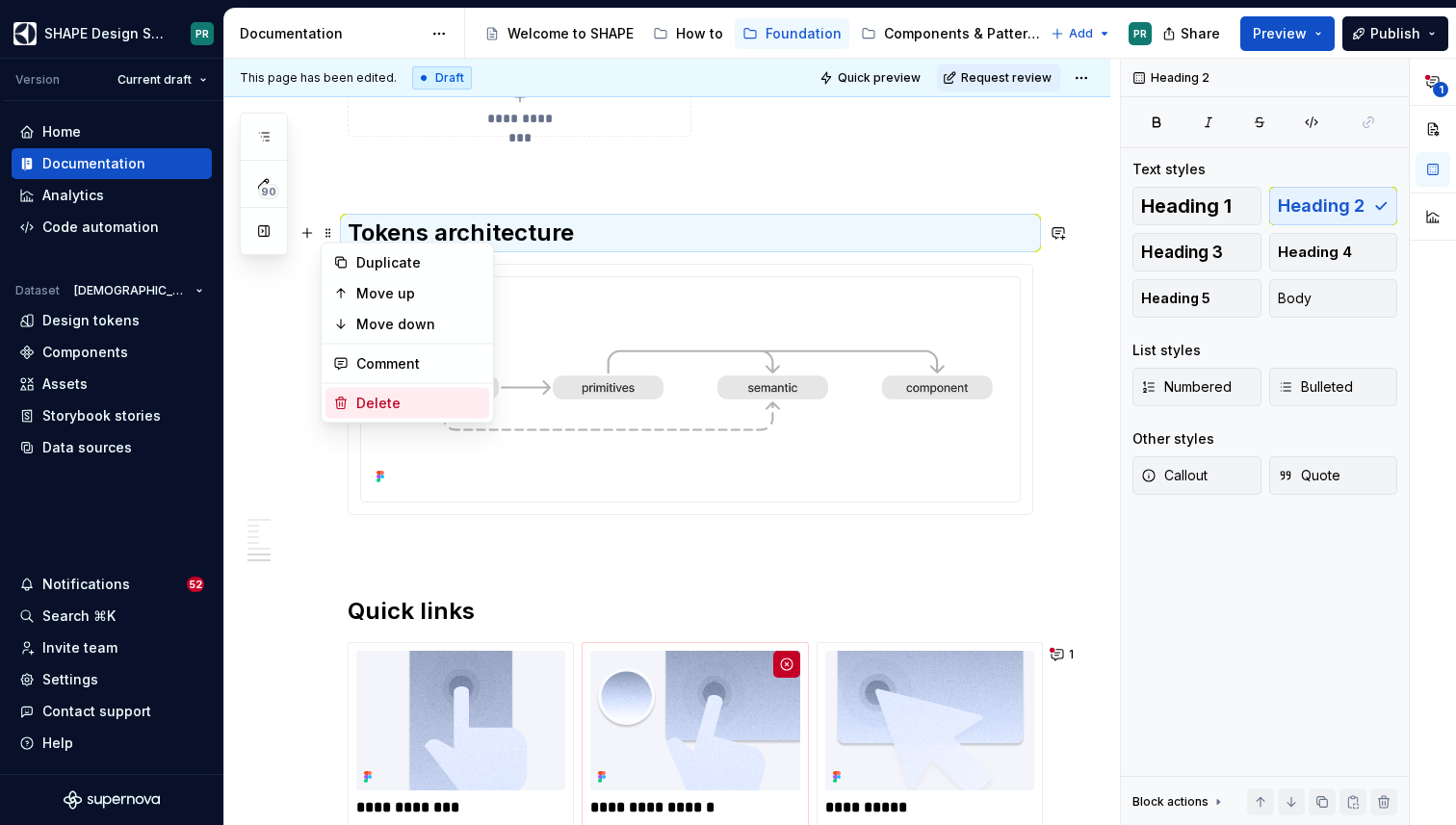
click at [433, 394] on div "Delete" at bounding box center [419, 403] width 126 height 19
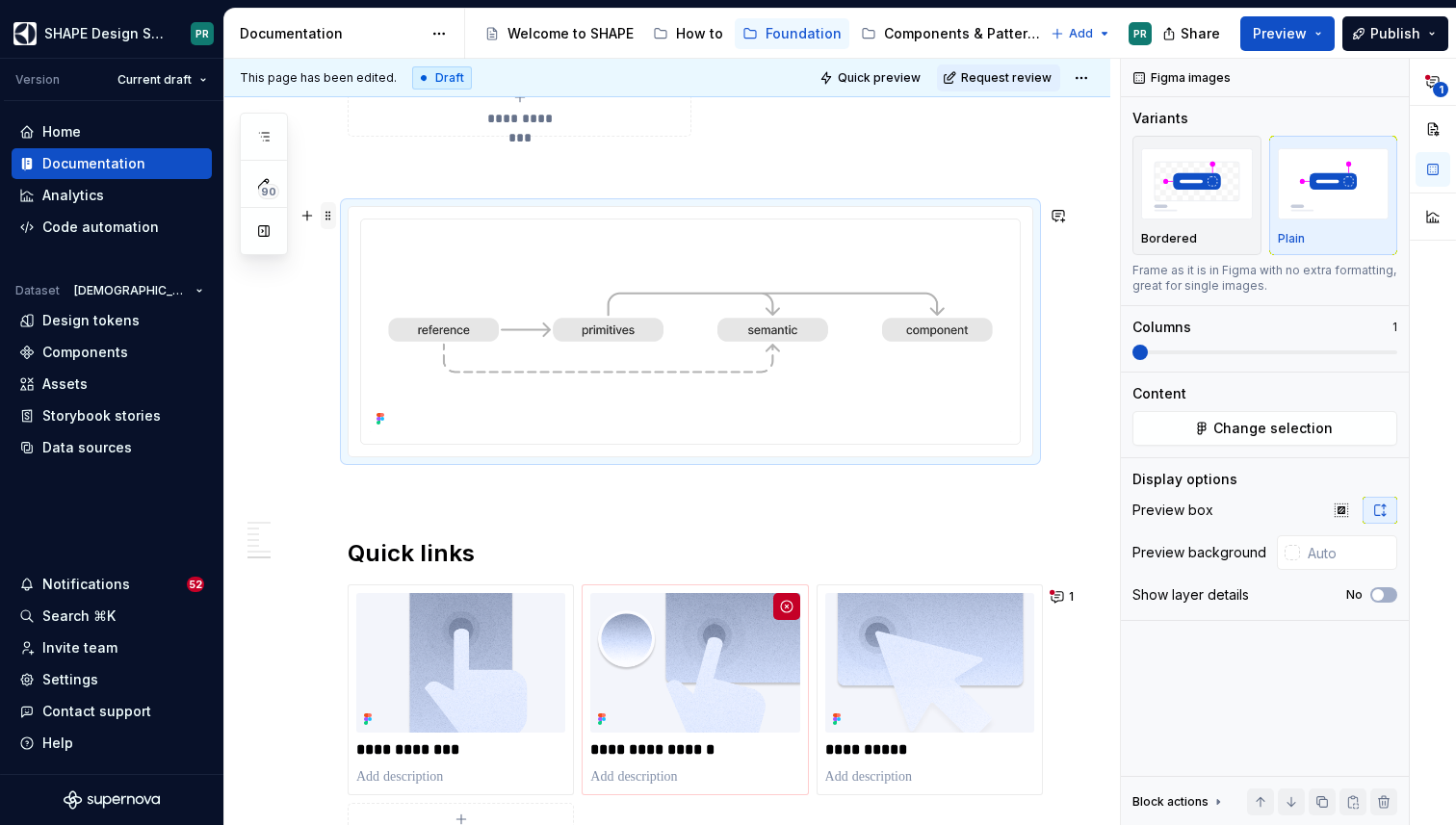
click at [332, 222] on span at bounding box center [328, 215] width 16 height 27
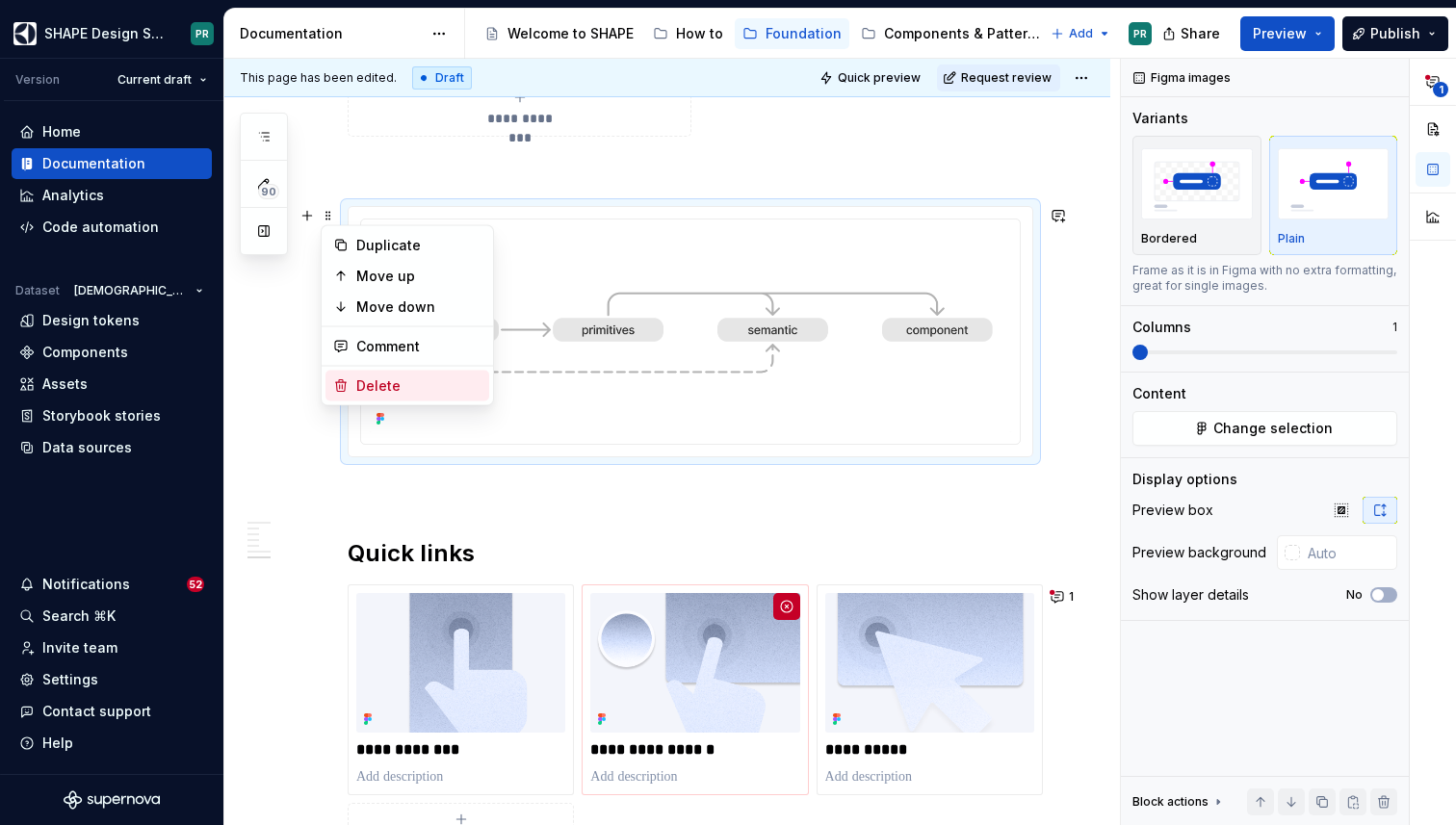
click at [420, 385] on div "Delete" at bounding box center [419, 385] width 126 height 19
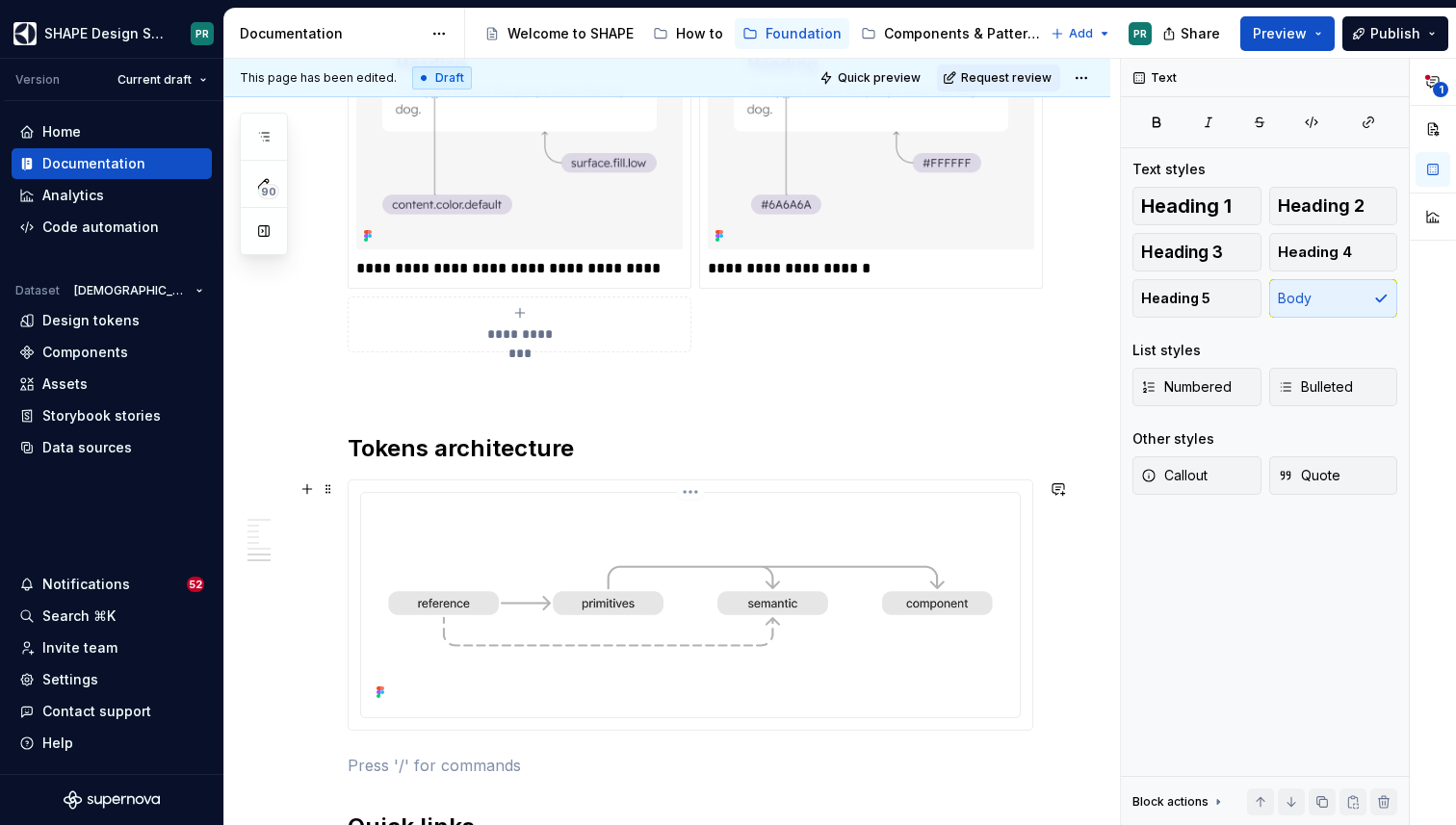
scroll to position [1998, 0]
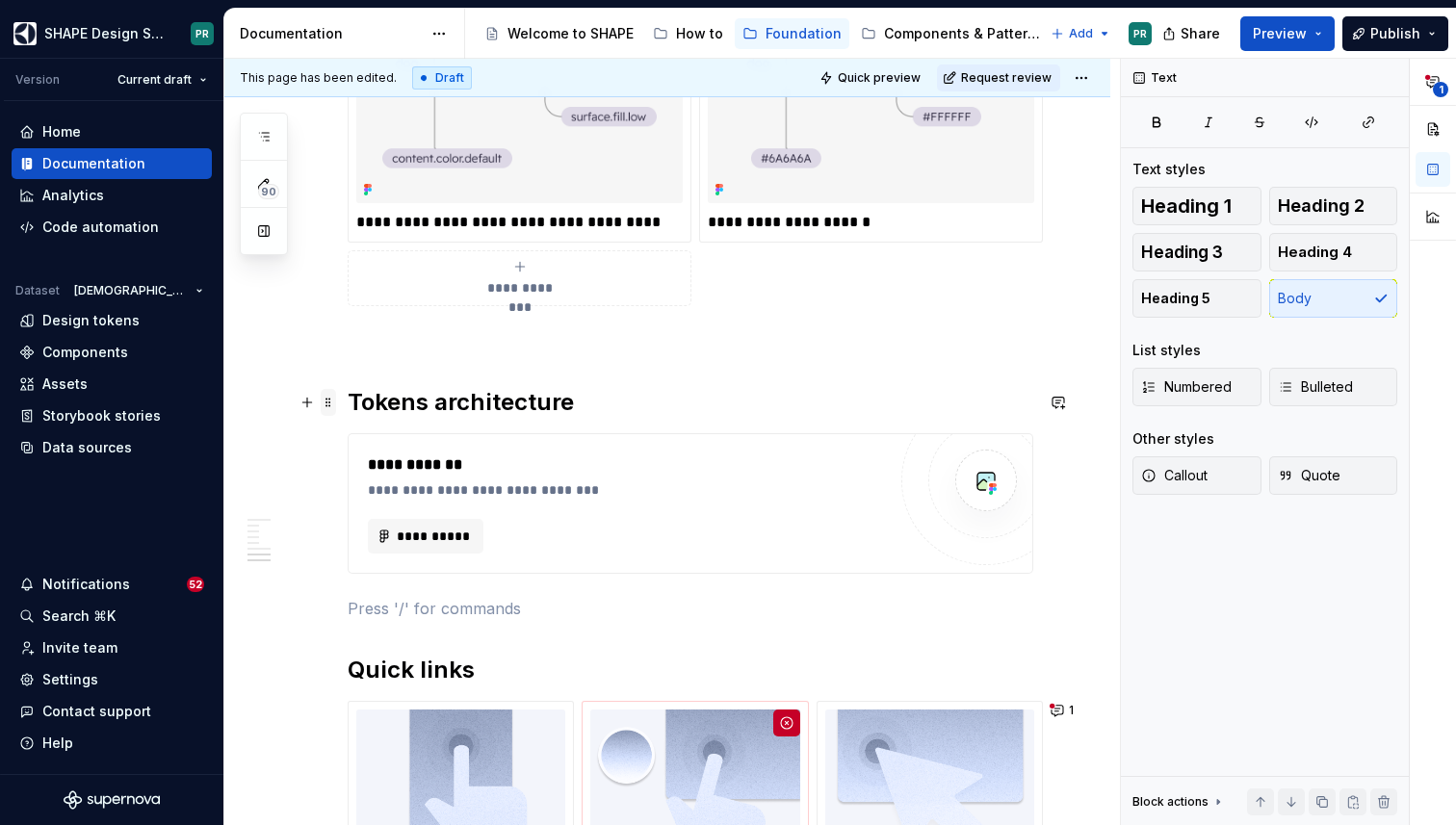
click at [334, 395] on span at bounding box center [328, 402] width 16 height 27
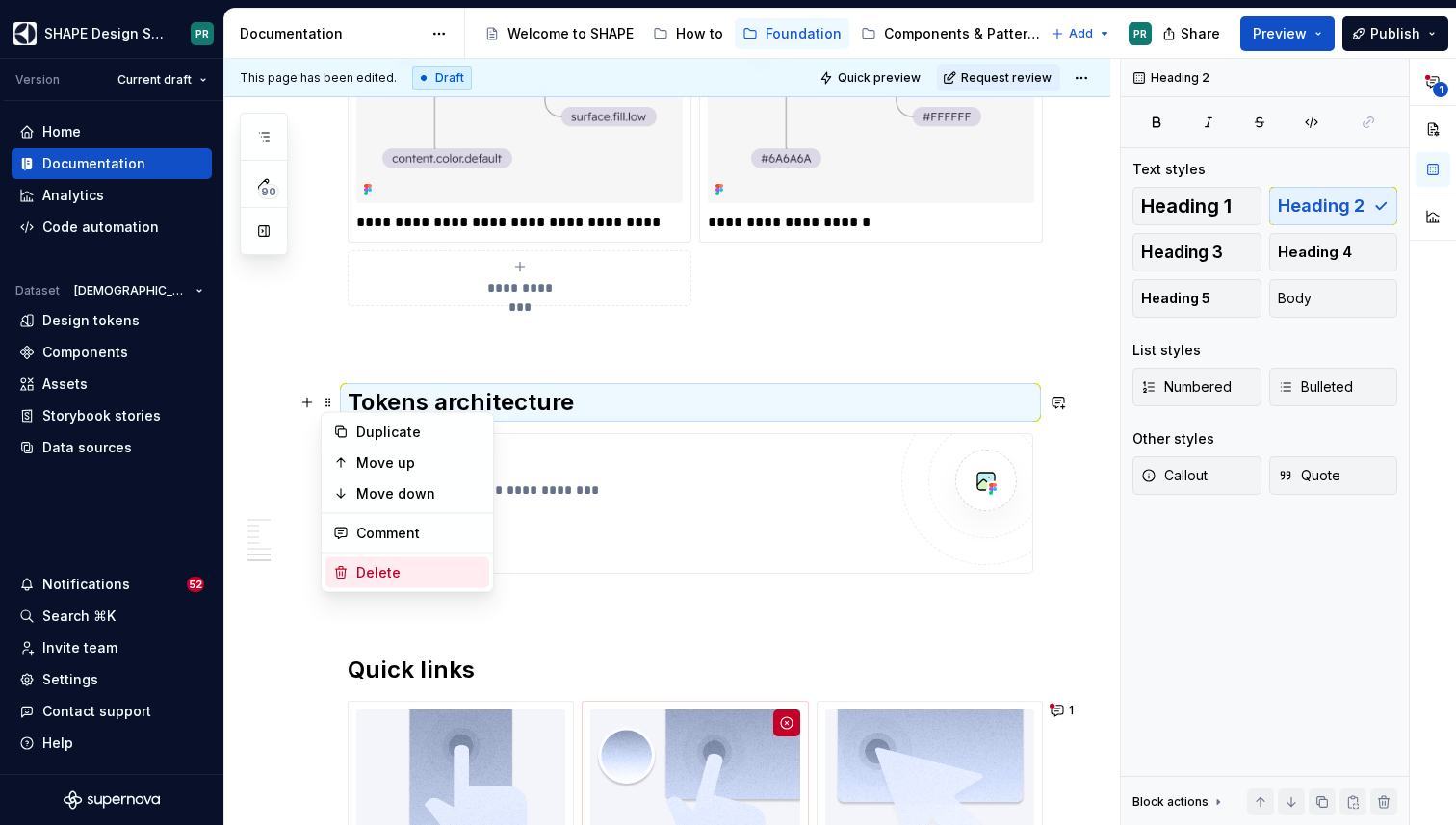
click at [419, 577] on div "Delete" at bounding box center [419, 572] width 126 height 19
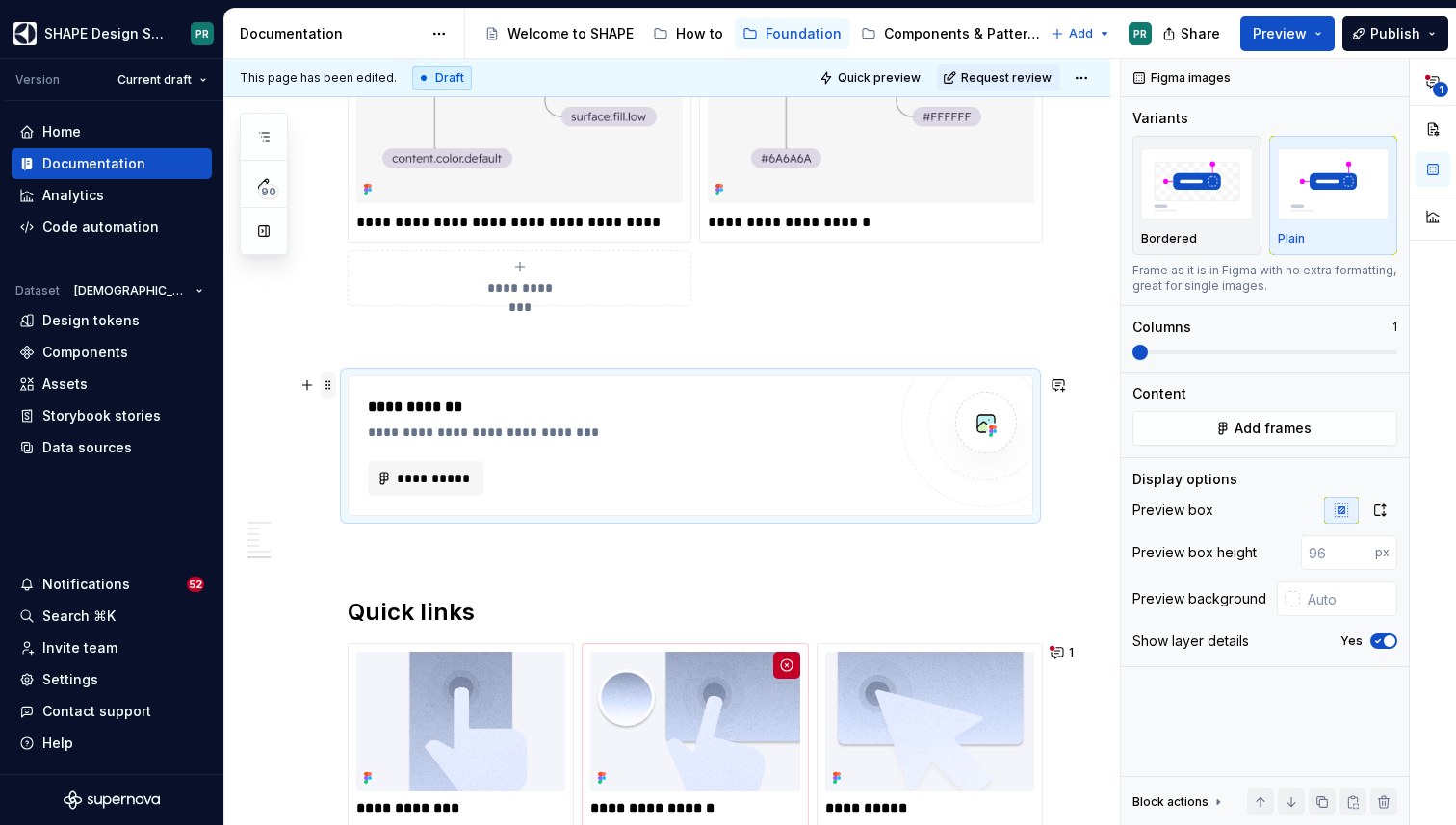
click at [327, 387] on span at bounding box center [328, 384] width 16 height 27
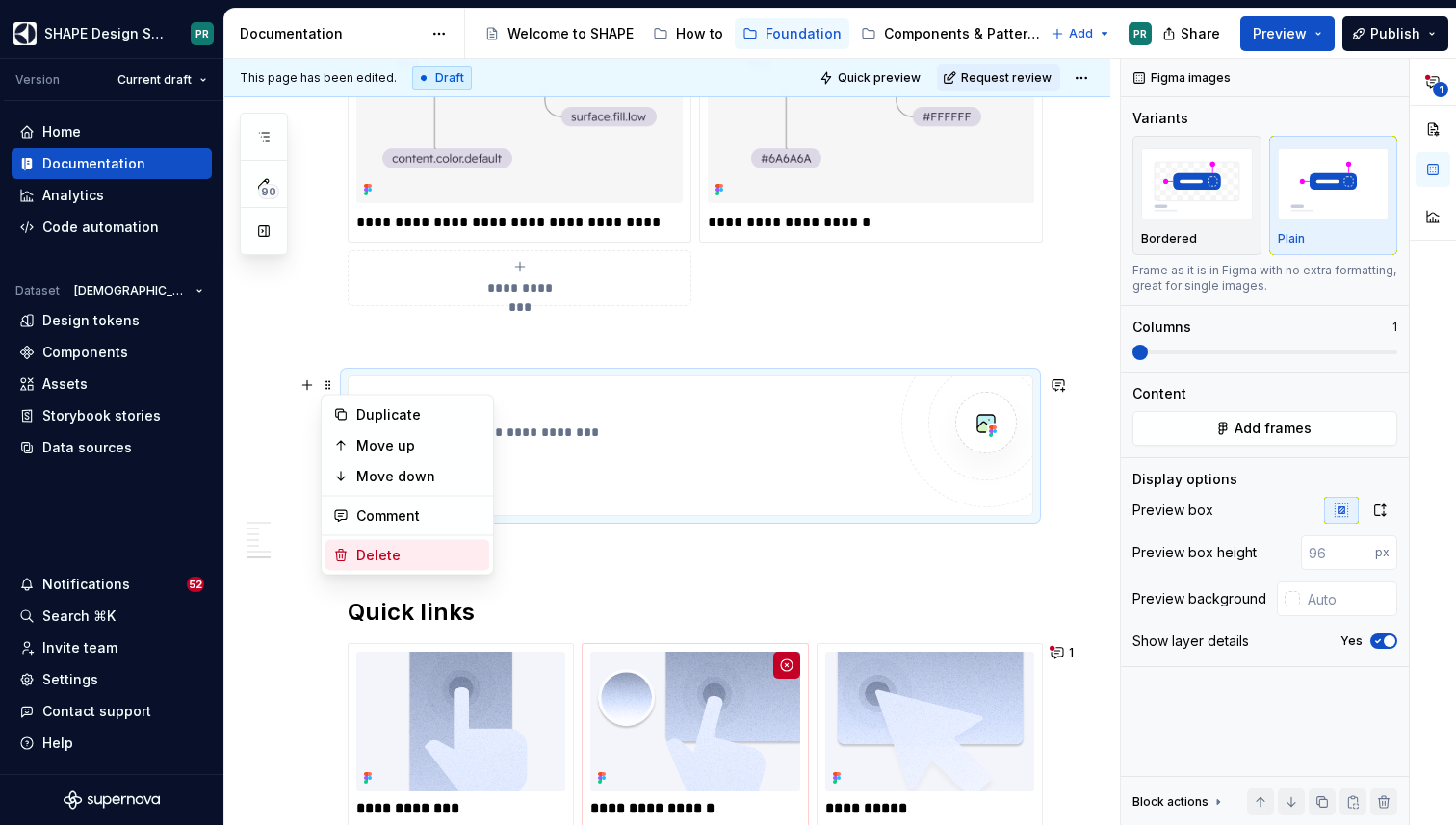
click at [406, 548] on div "Delete" at bounding box center [419, 554] width 126 height 19
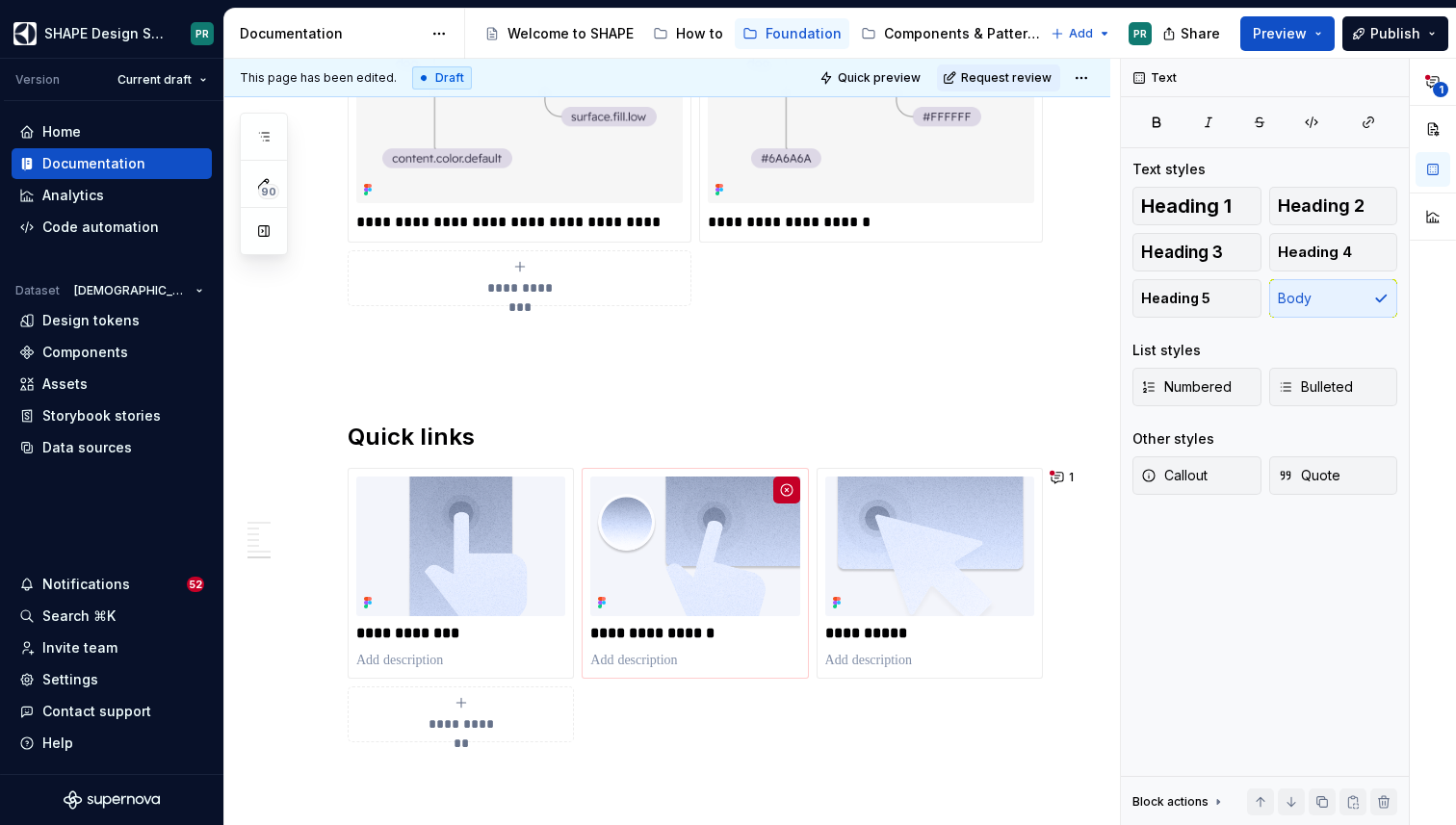
type textarea "*"
